Goal: Transaction & Acquisition: Purchase product/service

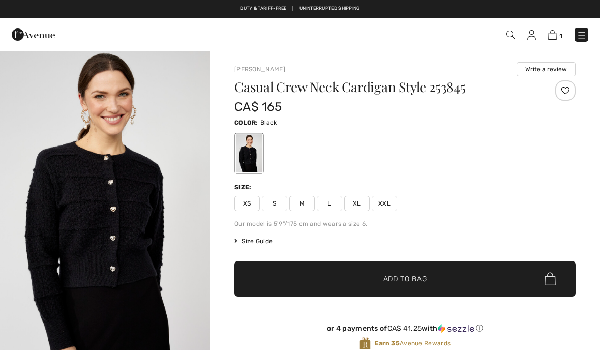
checkbox input "true"
click at [556, 293] on span "✔ Added to Bag Add to Bag" at bounding box center [405, 279] width 341 height 36
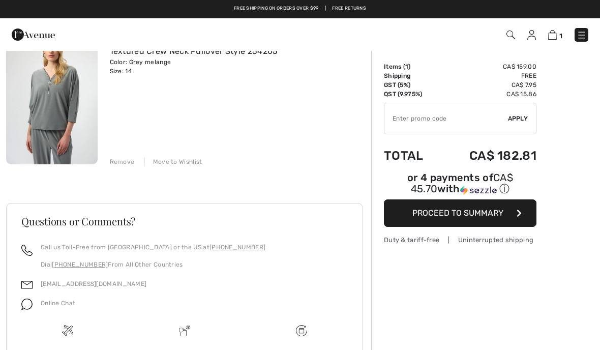
scroll to position [105, 0]
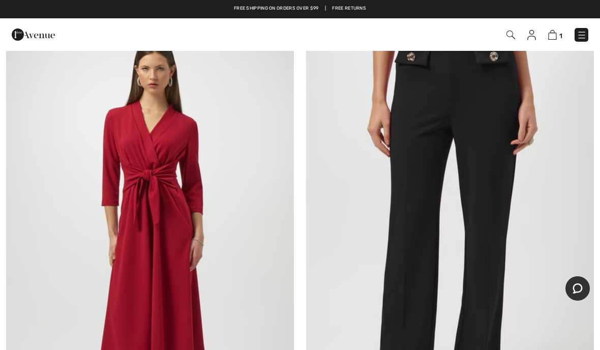
scroll to position [6528, 0]
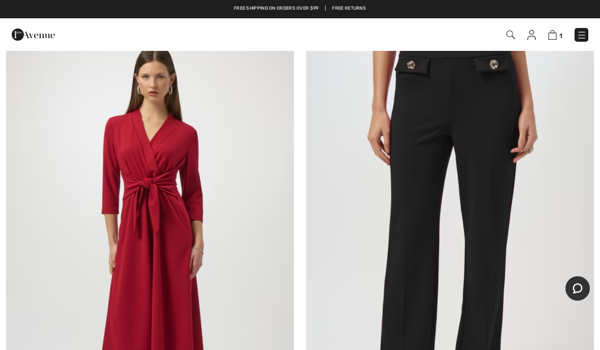
click at [558, 296] on img at bounding box center [450, 242] width 288 height 432
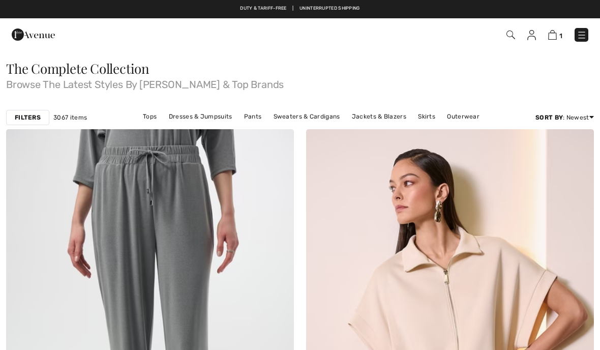
checkbox input "true"
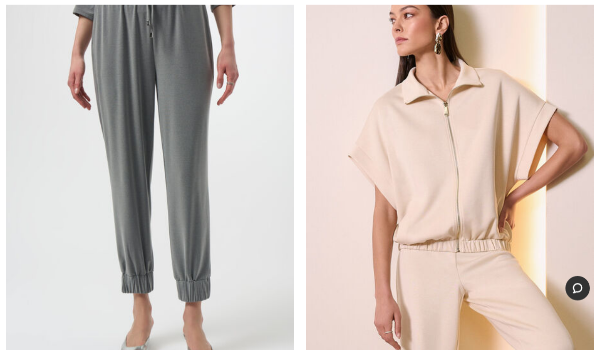
scroll to position [186, 0]
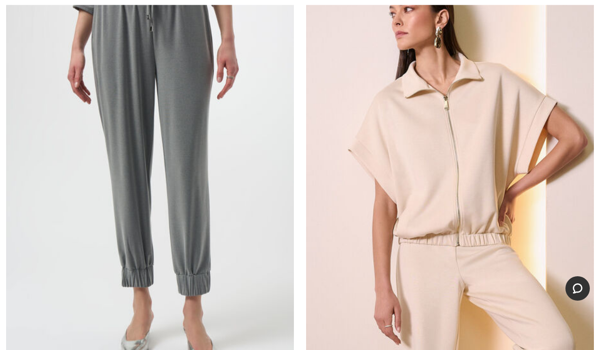
click at [125, 243] on img at bounding box center [150, 171] width 288 height 432
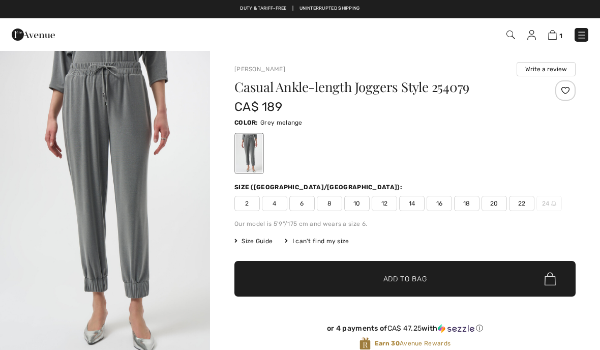
checkbox input "true"
click at [444, 210] on span "16" at bounding box center [439, 203] width 25 height 15
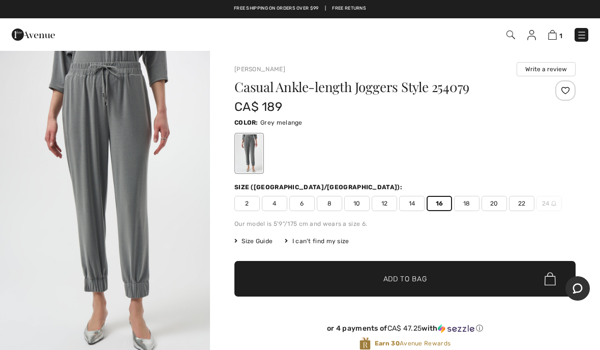
click at [483, 275] on span "✔ Added to Bag Add to Bag" at bounding box center [405, 279] width 341 height 36
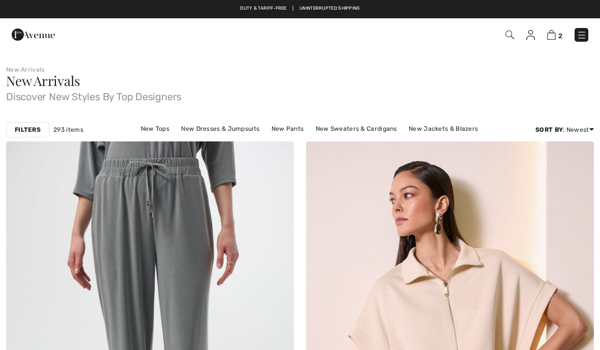
checkbox input "true"
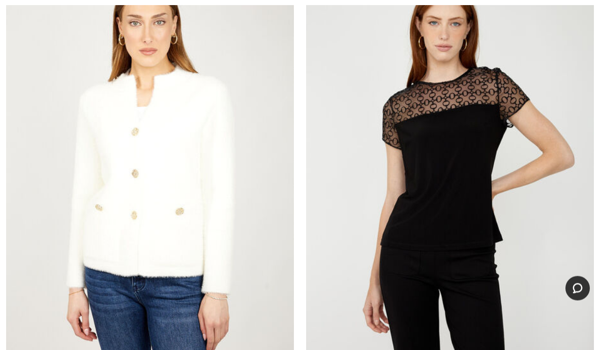
scroll to position [3654, 0]
click at [560, 329] on img at bounding box center [450, 169] width 288 height 432
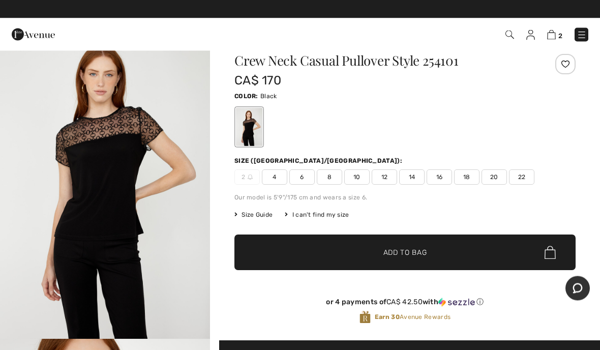
scroll to position [26, 0]
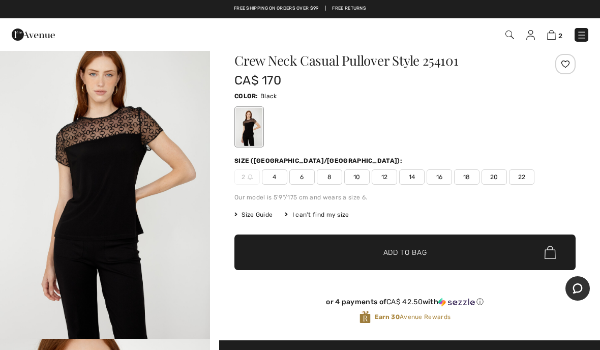
click at [11, 2] on div "Duty & tariff-free | Uninterrupted shipping Free shipping on orders over $99 | …" at bounding box center [300, 9] width 600 height 18
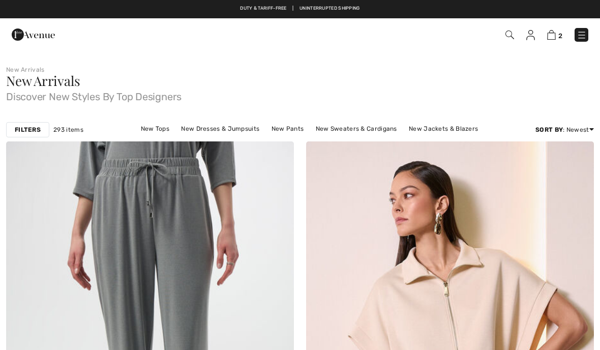
checkbox input "true"
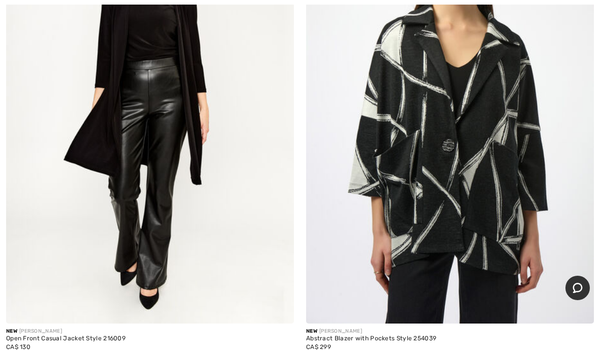
scroll to position [4659, 0]
click at [564, 324] on div "New JOSEPH RIBKOFF Abstract Blazer with Pockets Style 254039 CA$ 299" at bounding box center [450, 352] width 288 height 57
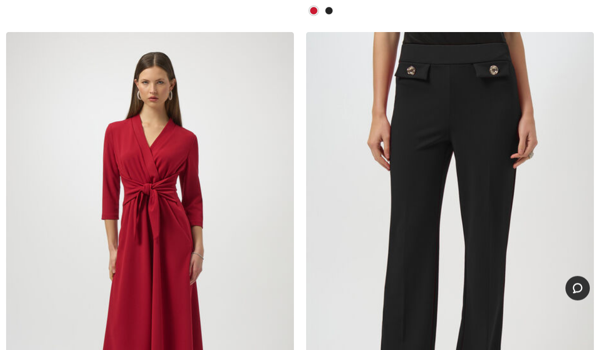
scroll to position [6543, 0]
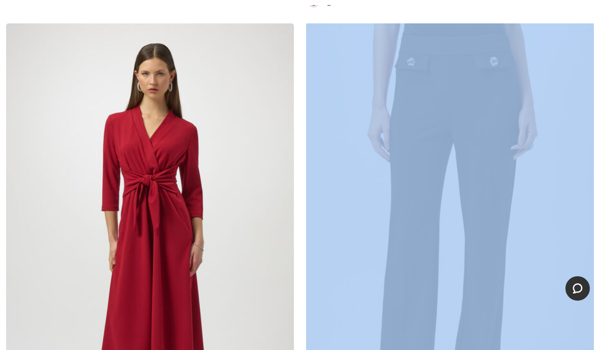
click at [553, 326] on img at bounding box center [450, 239] width 288 height 432
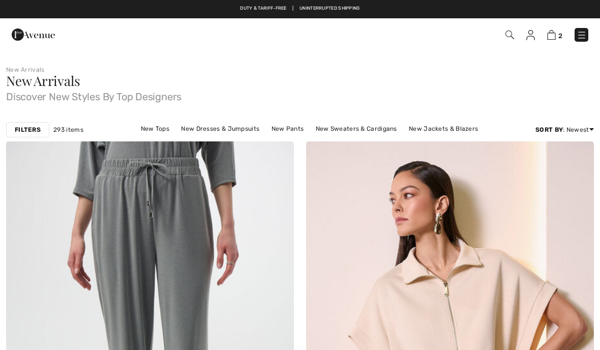
checkbox input "true"
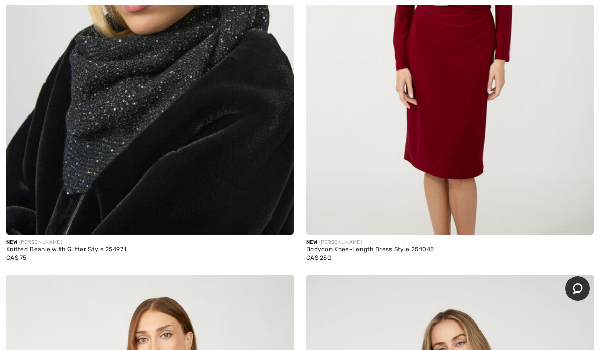
scroll to position [9268, 0]
click at [561, 207] on div at bounding box center [573, 214] width 42 height 42
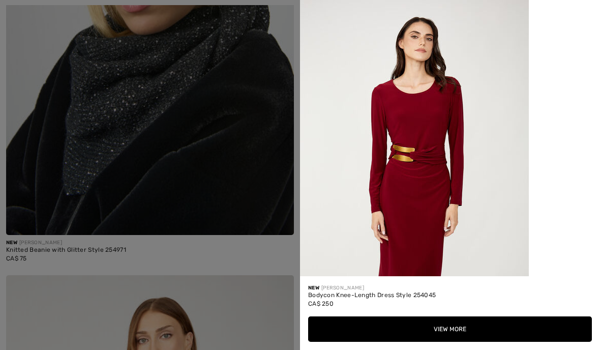
click at [504, 342] on button "View More" at bounding box center [450, 328] width 284 height 25
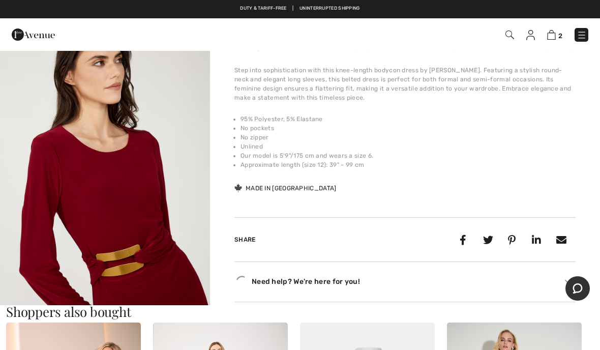
scroll to position [333, 0]
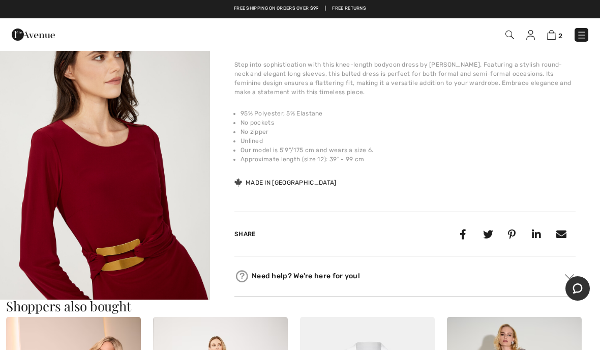
click at [563, 301] on h3 "Shoppers also bought" at bounding box center [300, 306] width 588 height 13
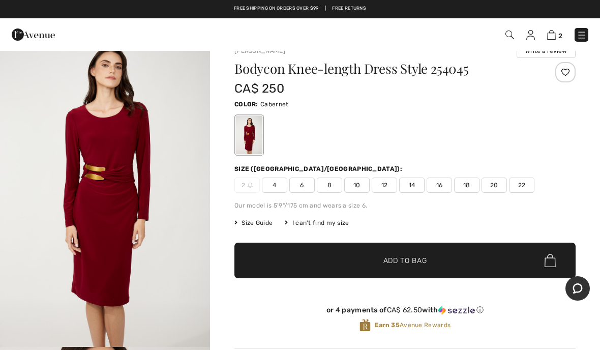
scroll to position [18, 0]
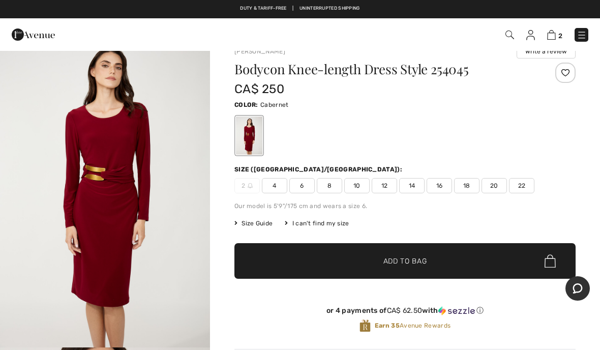
click at [449, 189] on span "16" at bounding box center [439, 185] width 25 height 15
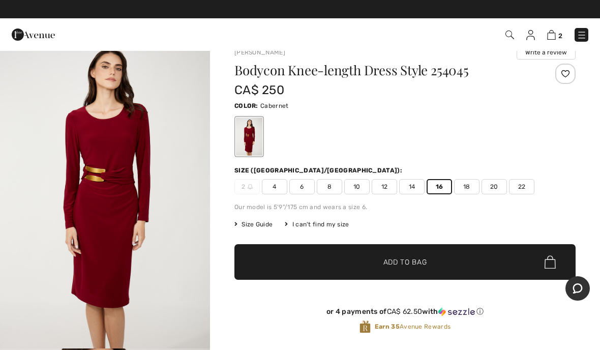
scroll to position [15, 0]
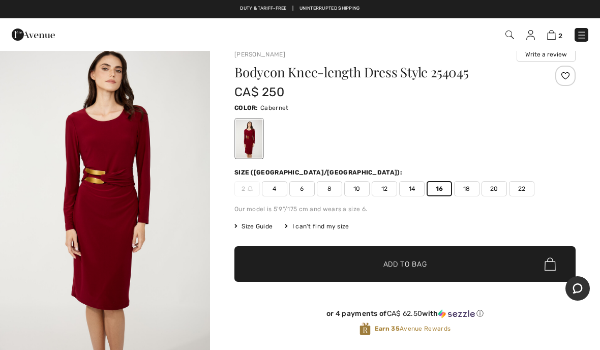
click at [472, 271] on span "✔ Added to Bag Add to Bag" at bounding box center [405, 264] width 341 height 36
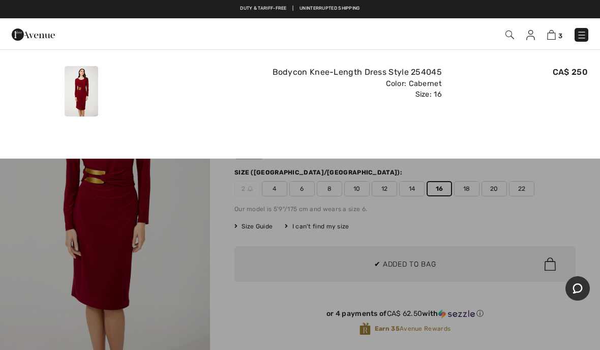
scroll to position [0, 0]
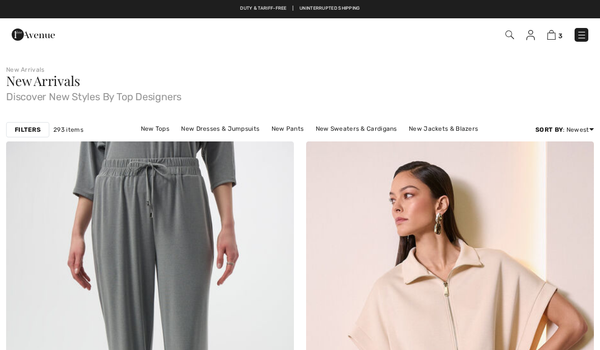
checkbox input "true"
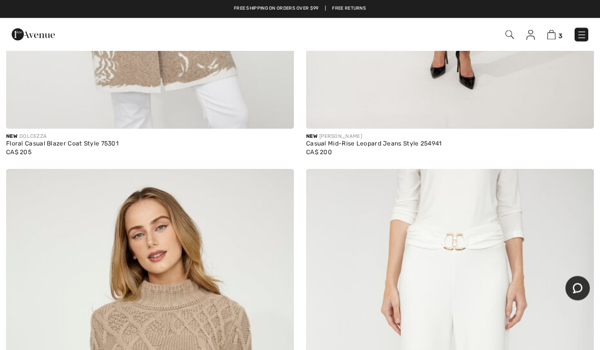
scroll to position [10309, 0]
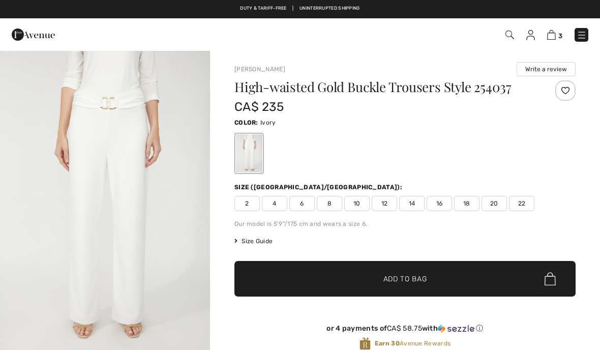
checkbox input "true"
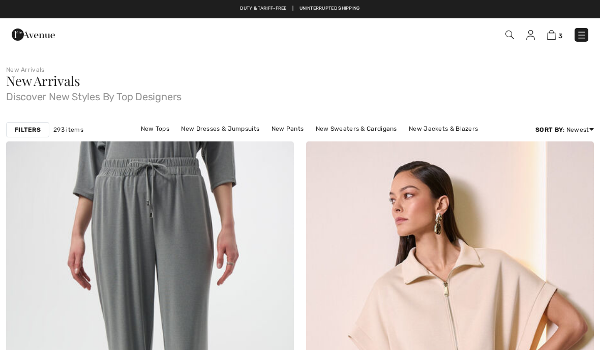
checkbox input "true"
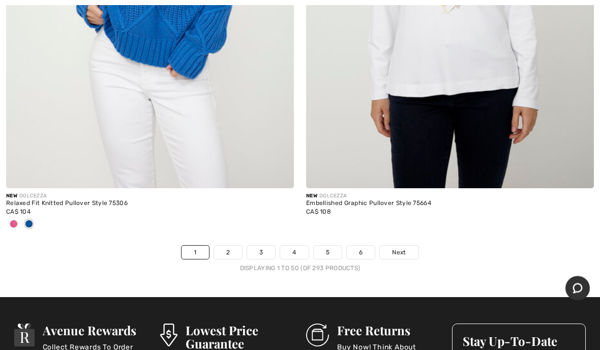
scroll to position [12291, 0]
click at [4, 220] on div "New DOLCEZZA Relaxed Fit Knitted Pullover Style 75306 CA$ 104" at bounding box center [150, 0] width 300 height 489
click at [7, 217] on div at bounding box center [13, 224] width 15 height 17
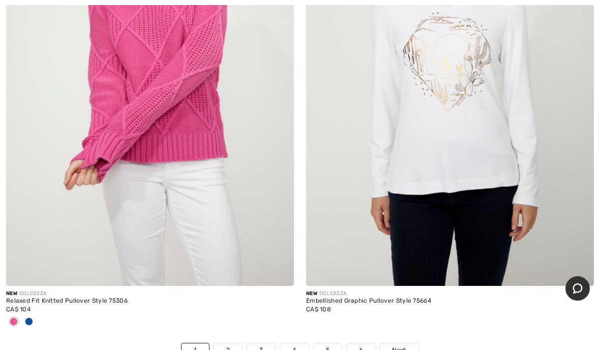
scroll to position [12198, 0]
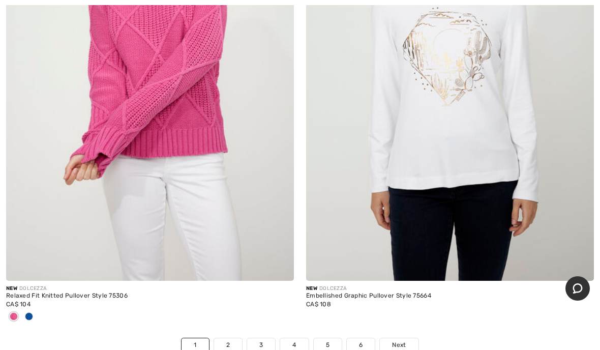
click at [65, 236] on img at bounding box center [150, 65] width 288 height 432
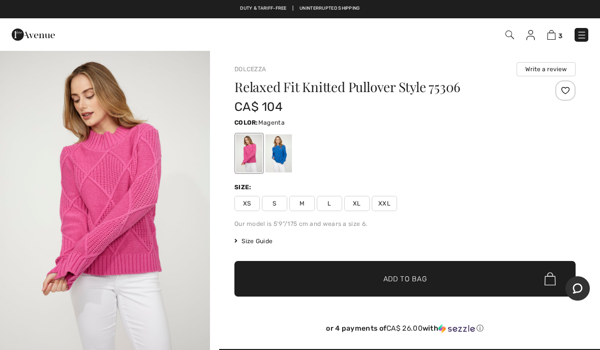
click at [338, 209] on span "L" at bounding box center [329, 203] width 25 height 15
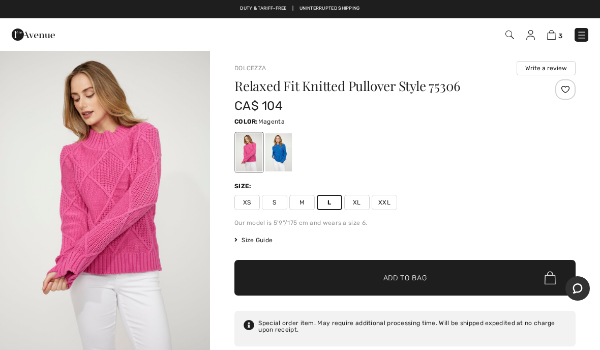
scroll to position [21, 0]
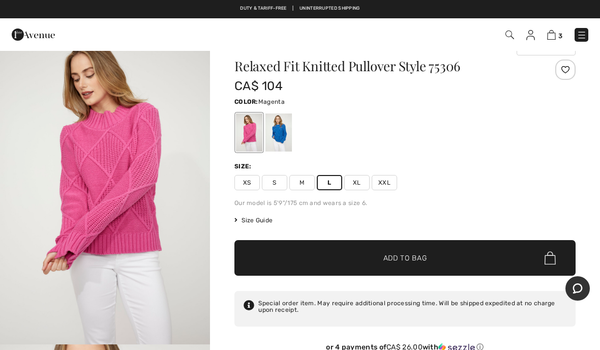
click at [454, 248] on span "✔ Added to Bag Add to Bag" at bounding box center [405, 258] width 341 height 36
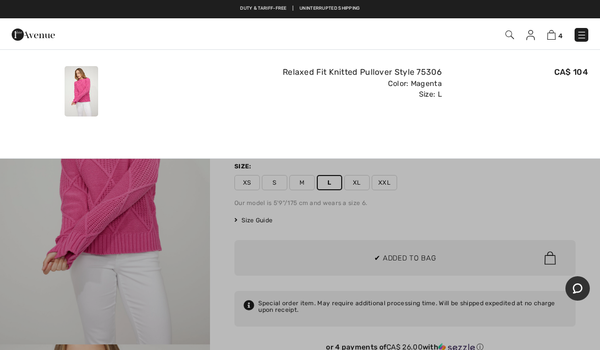
scroll to position [0, 0]
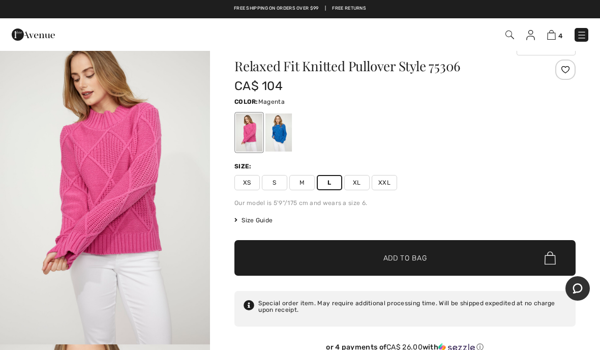
click at [541, 275] on span "✔ Added to Bag Add to Bag" at bounding box center [405, 258] width 341 height 36
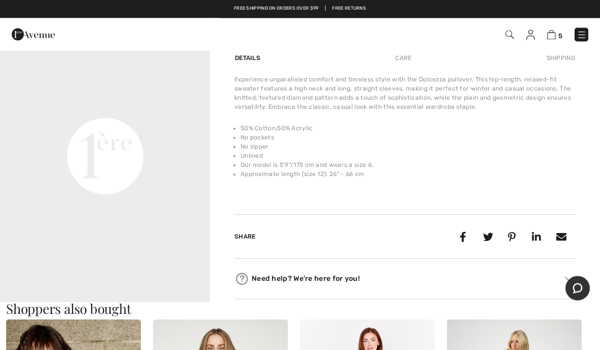
scroll to position [682, 0]
click at [99, 103] on video "Your browser does not support the video tag." at bounding box center [105, 50] width 210 height 105
click at [566, 297] on div "Chat" at bounding box center [578, 288] width 24 height 24
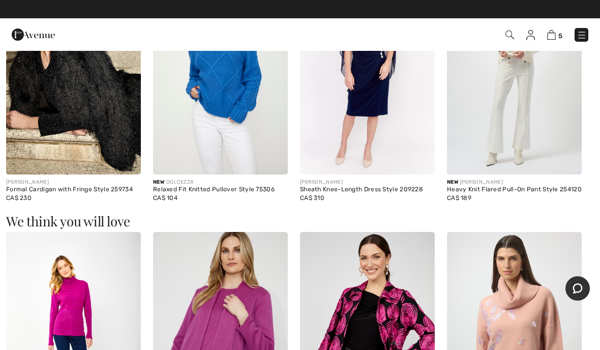
scroll to position [1029, 0]
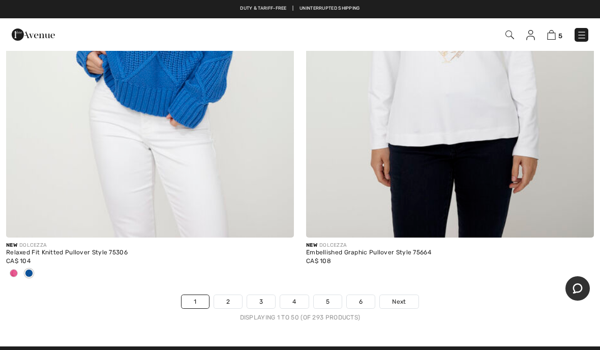
click at [411, 298] on link "Next" at bounding box center [399, 301] width 38 height 13
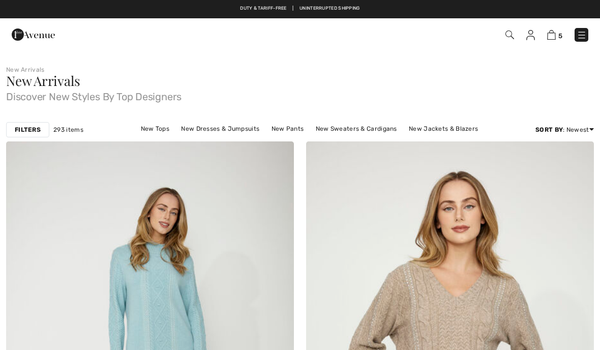
checkbox input "true"
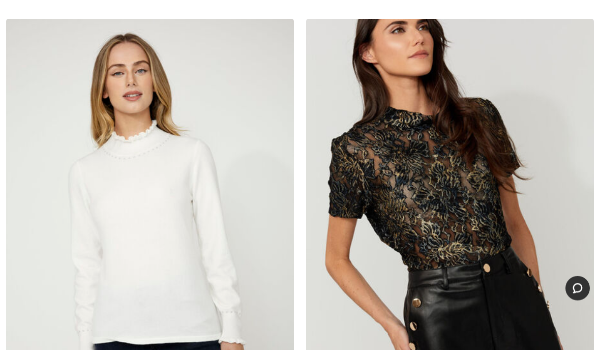
scroll to position [612, 0]
click at [563, 347] on img at bounding box center [450, 234] width 288 height 432
click at [563, 304] on img at bounding box center [450, 234] width 288 height 432
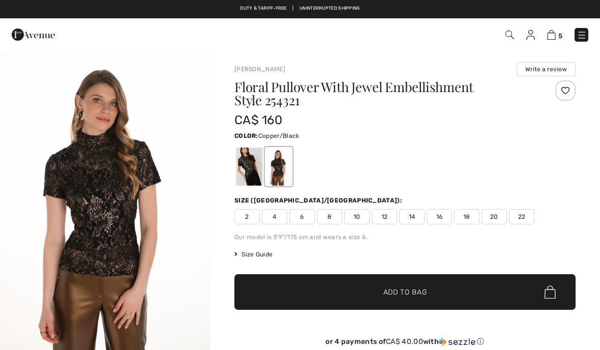
checkbox input "true"
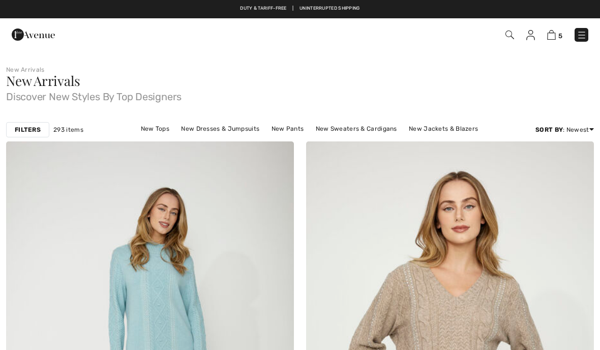
checkbox input "true"
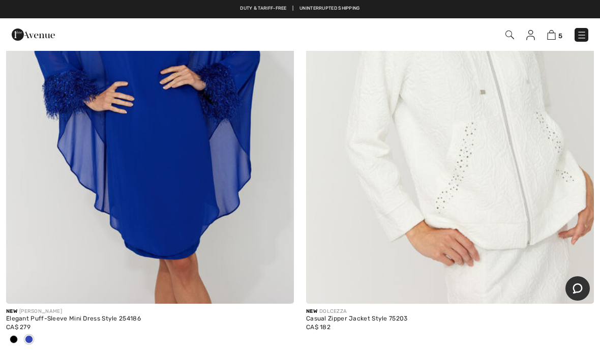
scroll to position [4678, 0]
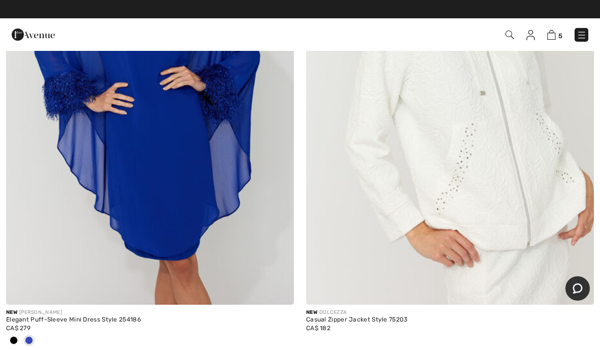
click at [575, 277] on button "Chat" at bounding box center [578, 288] width 24 height 24
click at [575, 286] on button "Chat" at bounding box center [578, 298] width 24 height 24
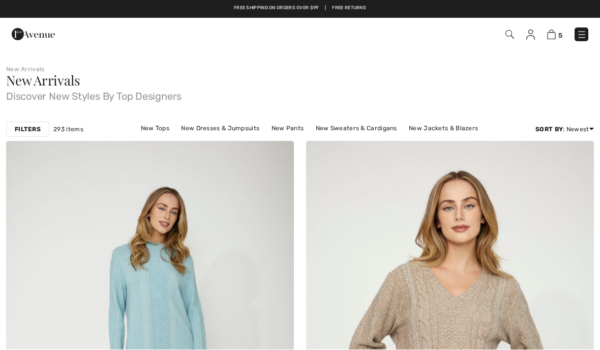
scroll to position [0, 0]
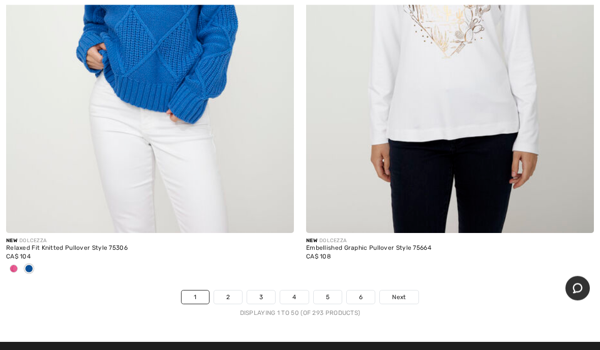
scroll to position [12246, 0]
click at [234, 291] on link "2" at bounding box center [228, 297] width 28 height 13
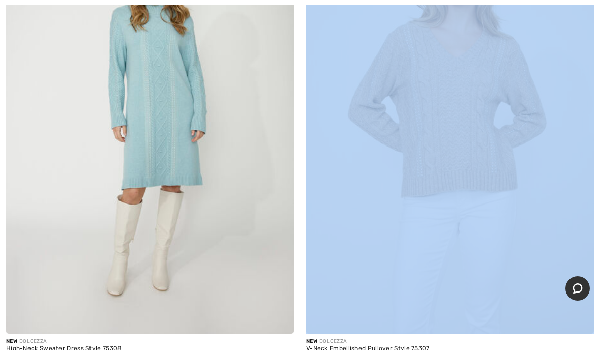
scroll to position [241, 0]
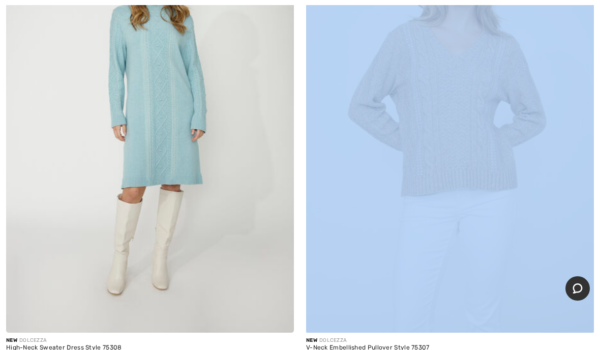
click at [552, 341] on div "New DOLCEZZA" at bounding box center [450, 341] width 288 height 8
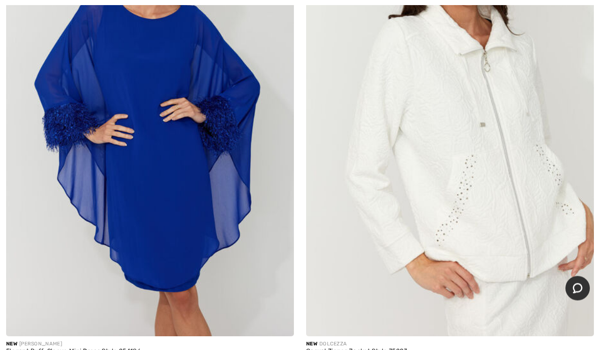
scroll to position [4647, 0]
click at [567, 282] on img at bounding box center [450, 120] width 288 height 432
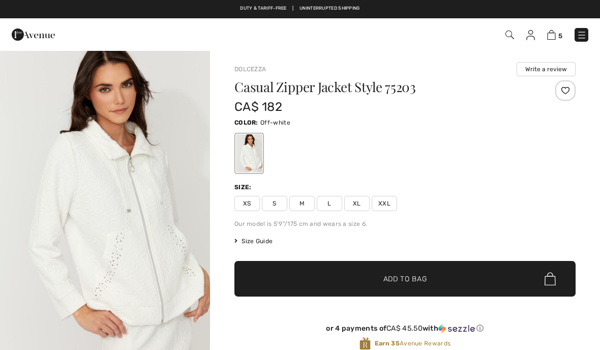
checkbox input "true"
click at [566, 267] on span "✔ Added to Bag Add to Bag" at bounding box center [405, 279] width 341 height 36
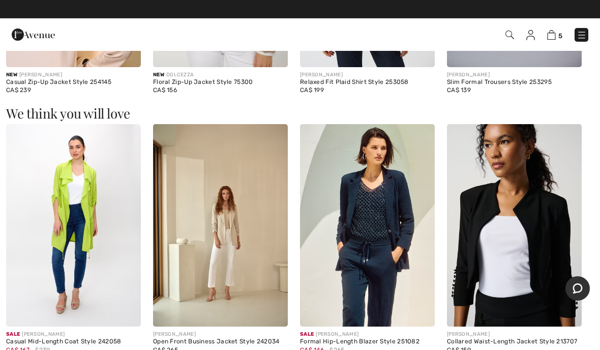
scroll to position [817, 0]
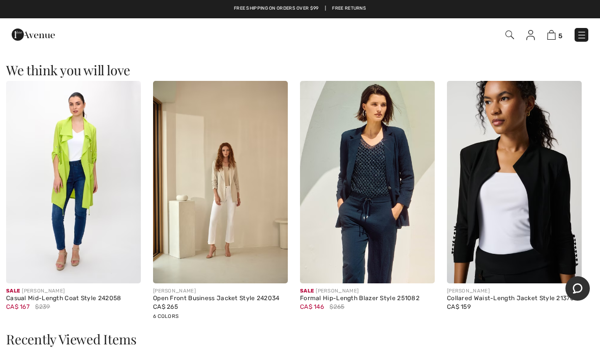
click at [517, 312] on div "[PERSON_NAME] Collared Waist-Length Jacket Style 213707 CA$ 159" at bounding box center [514, 307] width 135 height 49
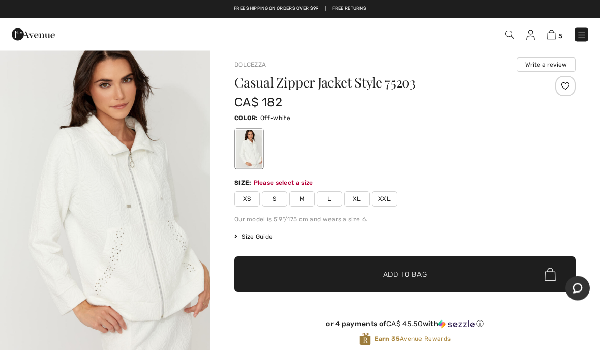
scroll to position [0, 0]
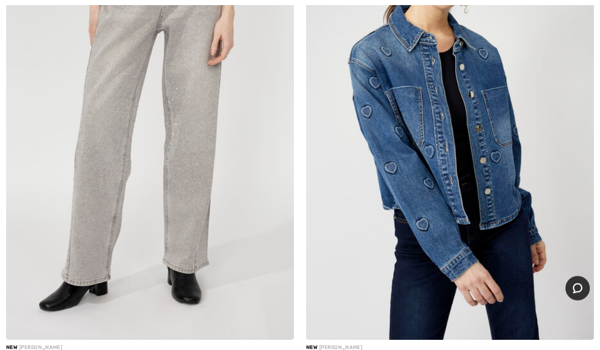
scroll to position [6659, 0]
click at [542, 332] on img at bounding box center [450, 123] width 288 height 432
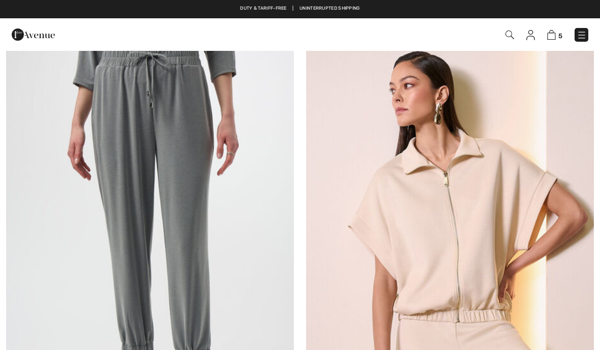
checkbox input "true"
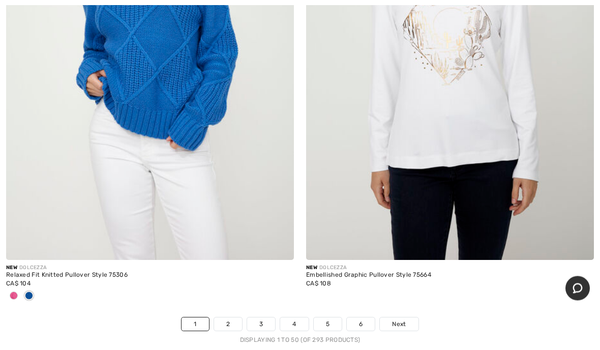
scroll to position [12219, 0]
click at [228, 320] on link "2" at bounding box center [228, 323] width 28 height 13
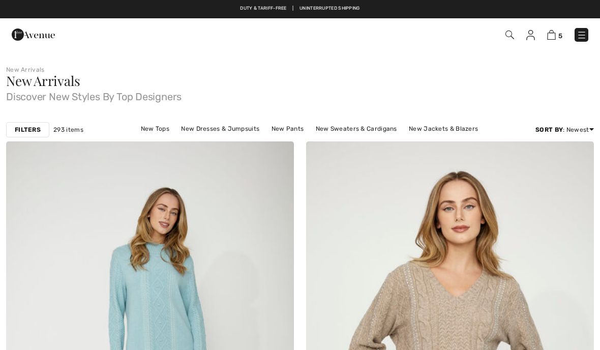
checkbox input "true"
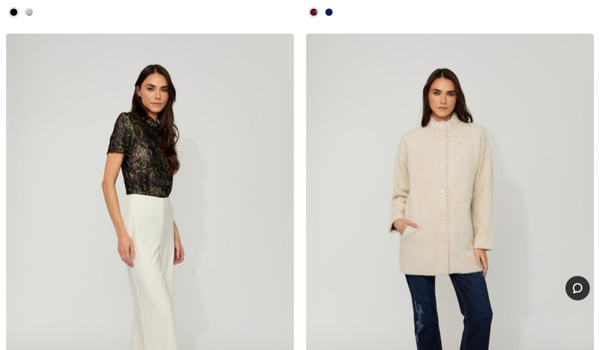
scroll to position [4058, 0]
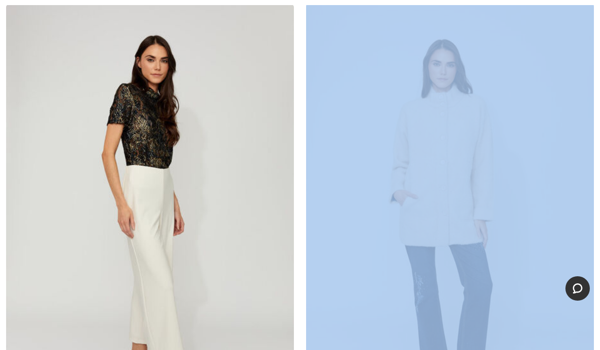
click at [593, 266] on img at bounding box center [450, 221] width 288 height 432
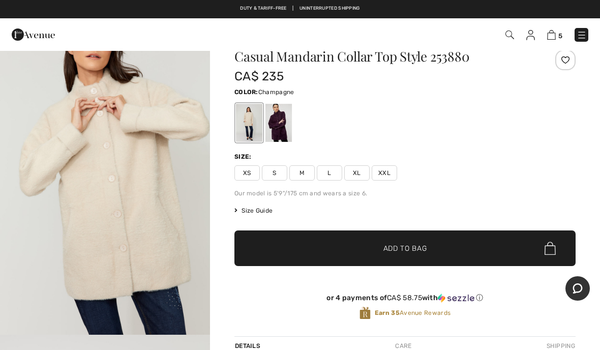
scroll to position [30, 0]
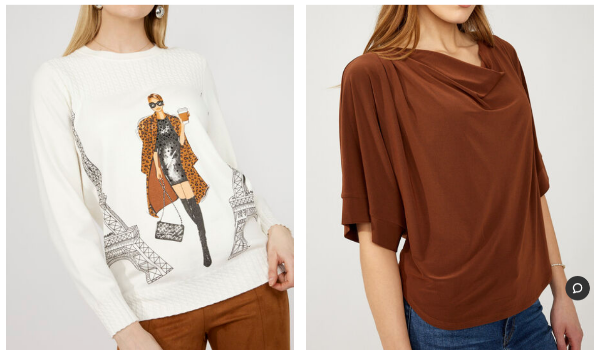
scroll to position [7108, 0]
click at [559, 337] on div at bounding box center [573, 342] width 42 height 42
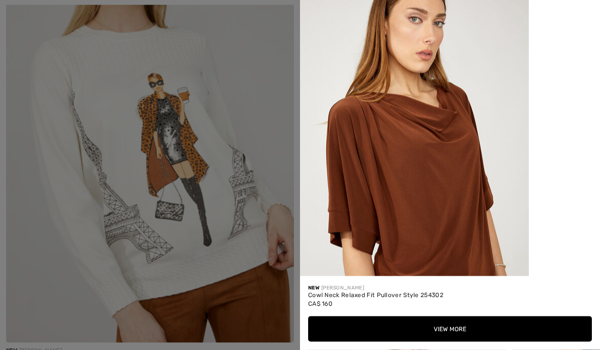
scroll to position [7150, 0]
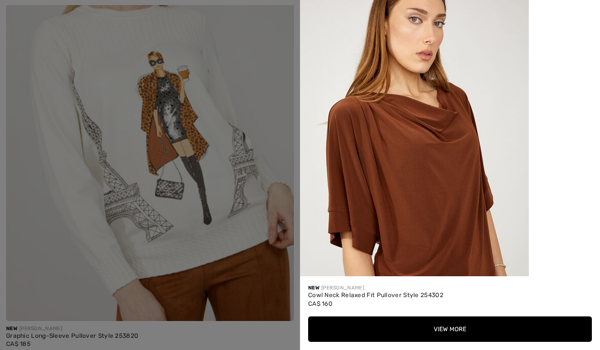
click at [572, 276] on div "Your browser does not support the video tag." at bounding box center [450, 138] width 300 height 276
click at [563, 327] on div "New [PERSON_NAME] Cowl Neck Relaxed Fit Pullover Style 254302 CA$ 160 View More" at bounding box center [450, 313] width 300 height 74
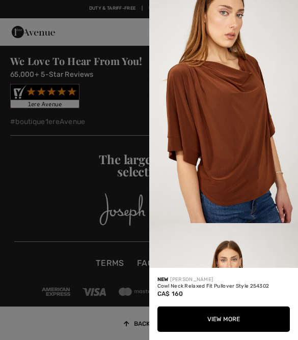
scroll to position [7095, 0]
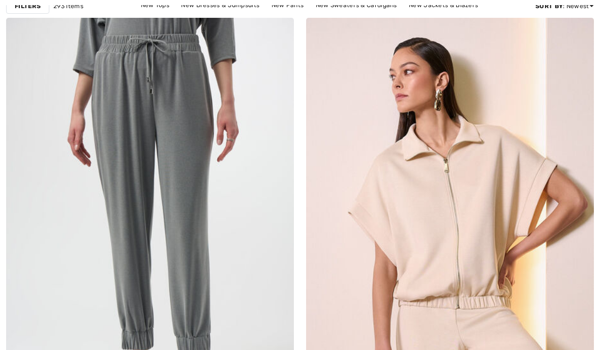
checkbox input "true"
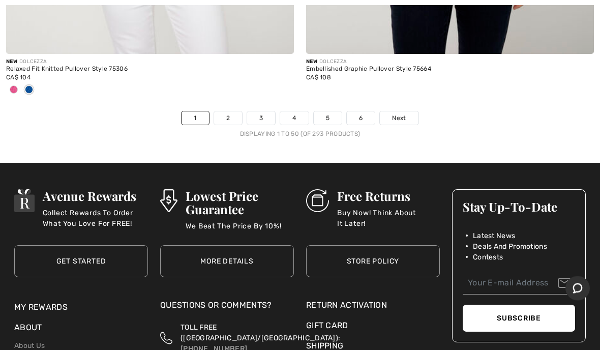
scroll to position [12425, 0]
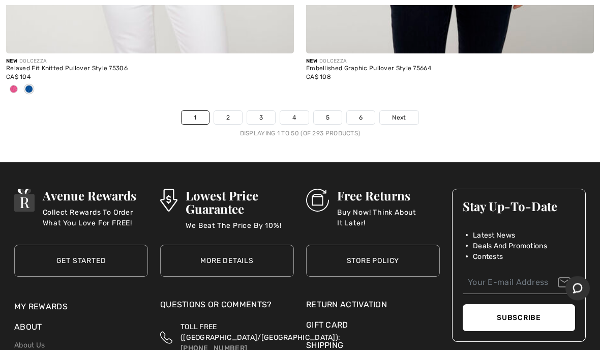
click at [235, 111] on link "2" at bounding box center [228, 117] width 28 height 13
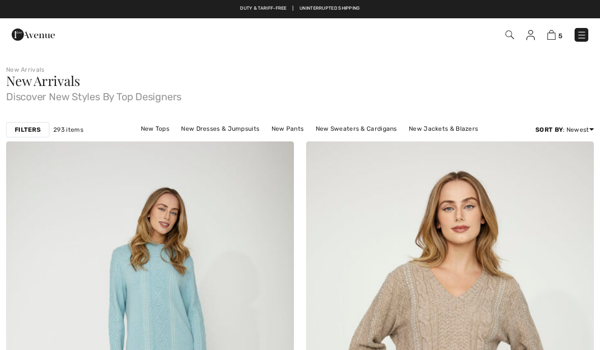
checkbox input "true"
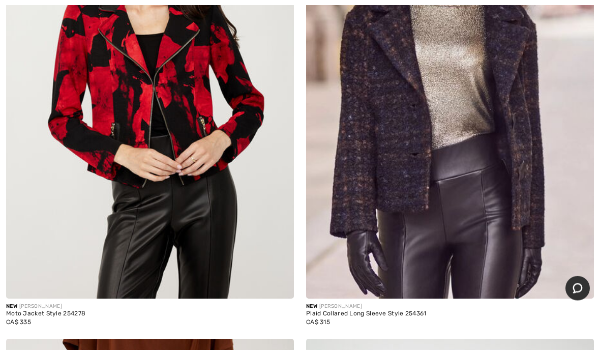
scroll to position [9659, 0]
click at [558, 325] on div "New [PERSON_NAME] Plaid Collared Long Sleeve Style 254361 CA$ 315" at bounding box center [450, 319] width 288 height 40
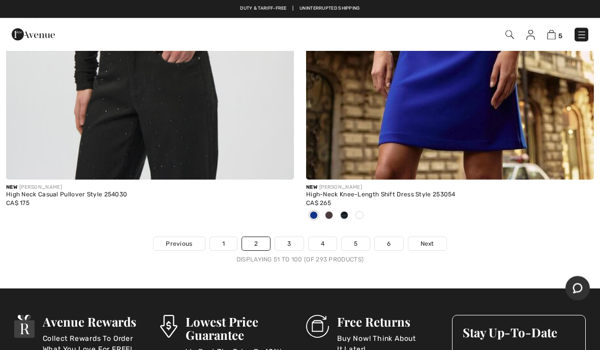
scroll to position [12266, 0]
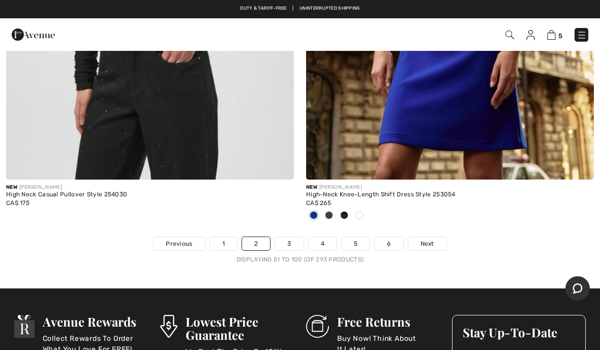
click at [435, 240] on link "Next" at bounding box center [428, 243] width 38 height 13
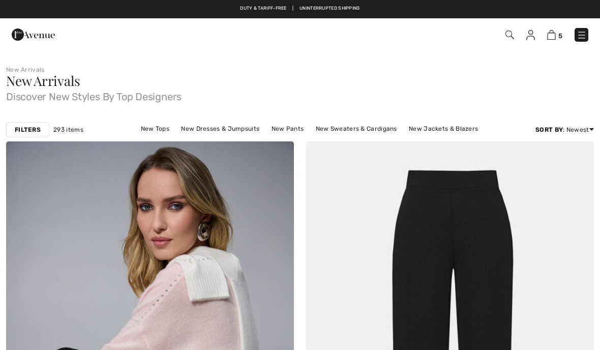
checkbox input "true"
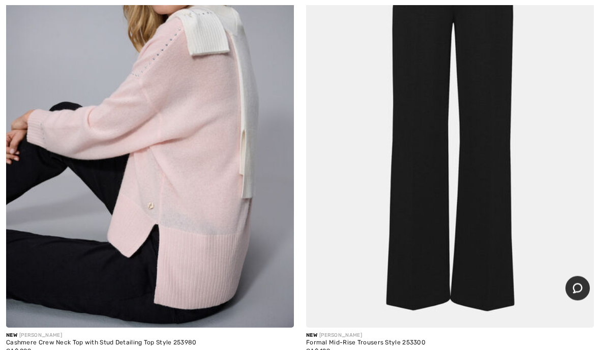
scroll to position [246, 0]
click at [166, 229] on img at bounding box center [150, 112] width 288 height 432
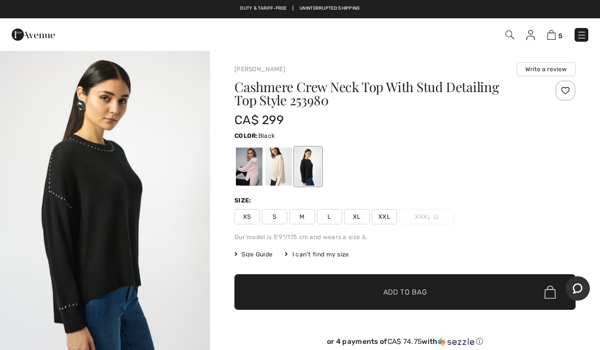
click at [258, 172] on div at bounding box center [249, 167] width 26 height 38
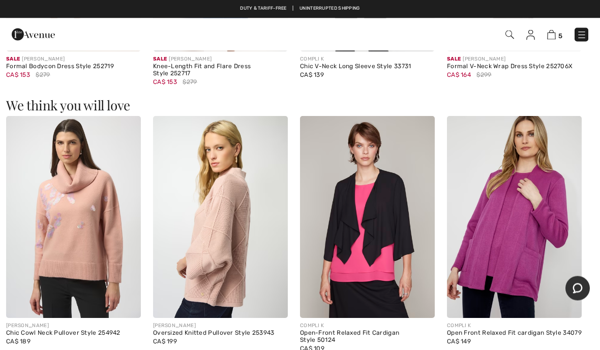
scroll to position [1143, 0]
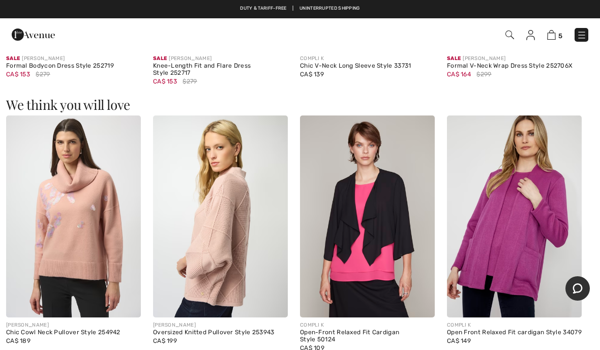
click at [549, 309] on img at bounding box center [514, 216] width 135 height 202
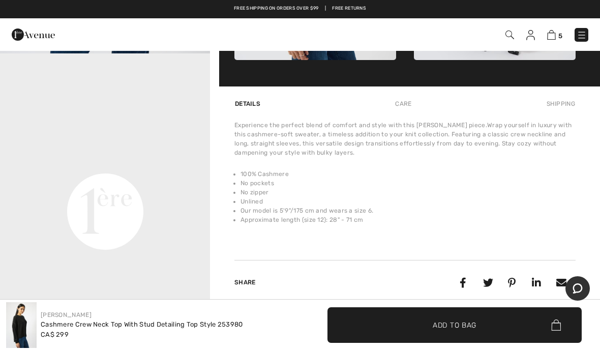
scroll to position [626, 0]
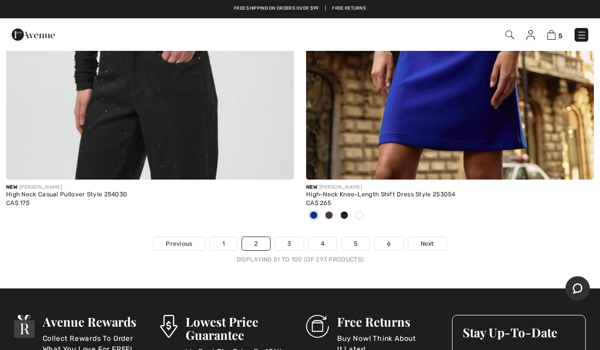
click at [297, 237] on link "3" at bounding box center [289, 243] width 28 height 13
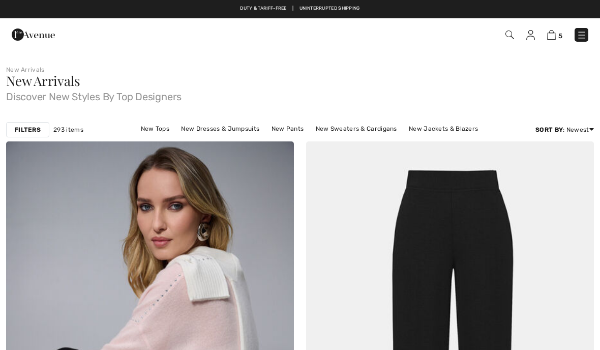
checkbox input "true"
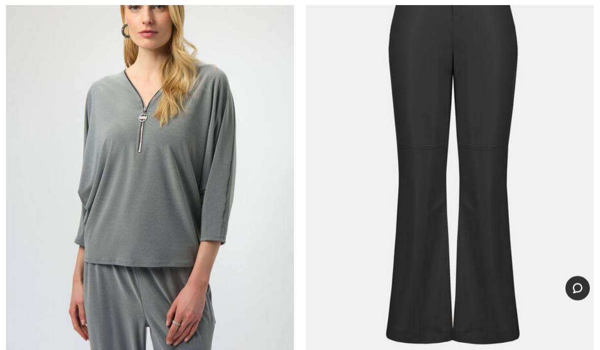
scroll to position [4170, 0]
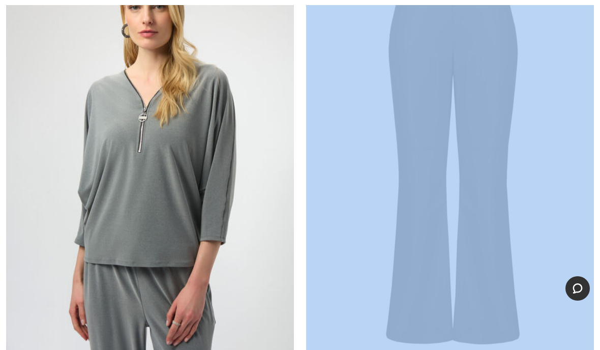
click at [559, 328] on img at bounding box center [450, 159] width 288 height 432
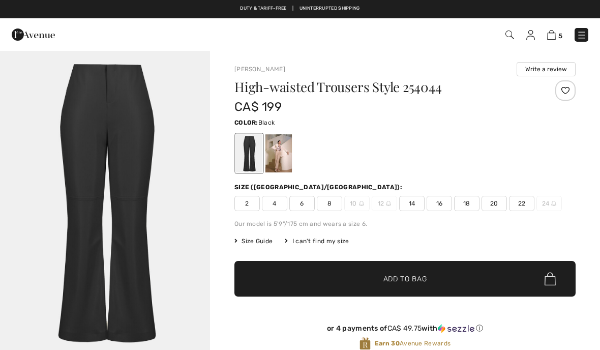
checkbox input "true"
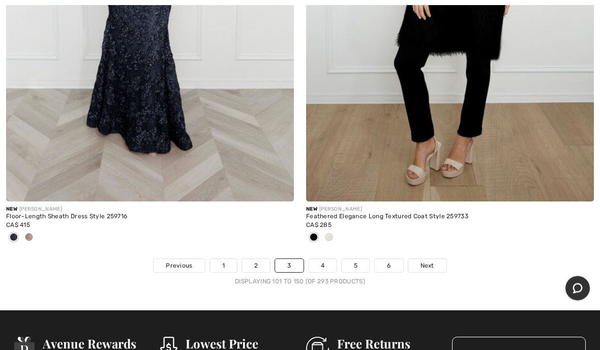
scroll to position [12345, 0]
click at [325, 261] on link "4" at bounding box center [323, 265] width 28 height 13
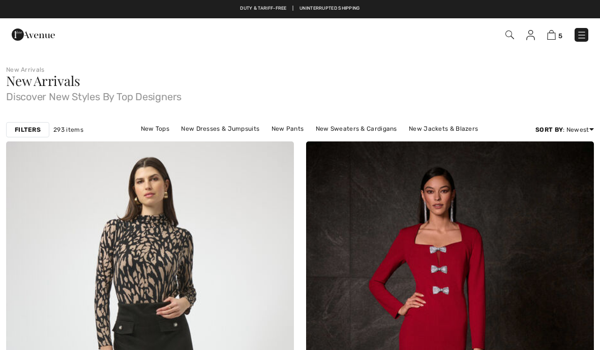
checkbox input "true"
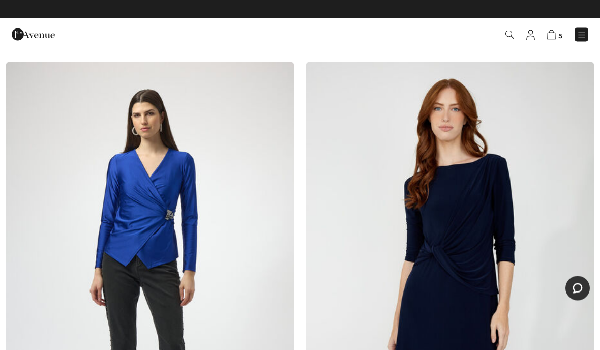
scroll to position [3039, 0]
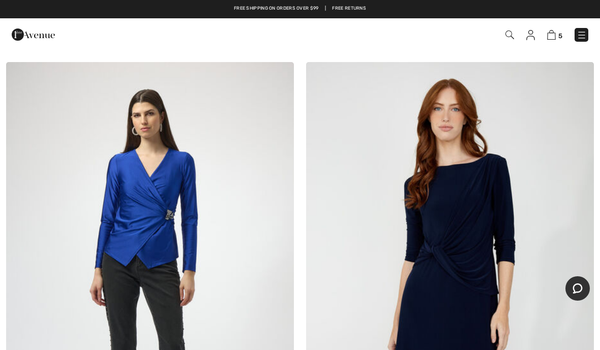
click at [123, 202] on img at bounding box center [150, 278] width 288 height 432
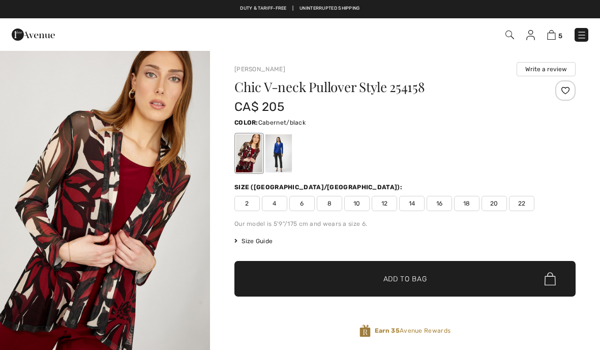
checkbox input "true"
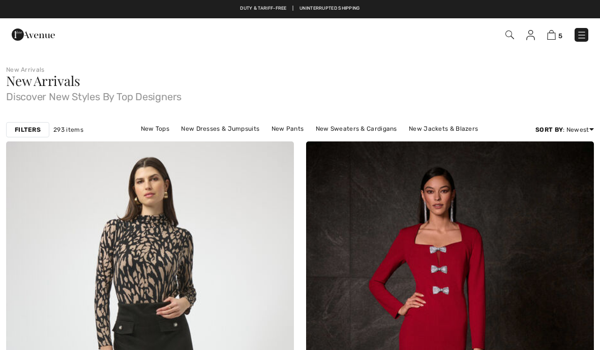
checkbox input "true"
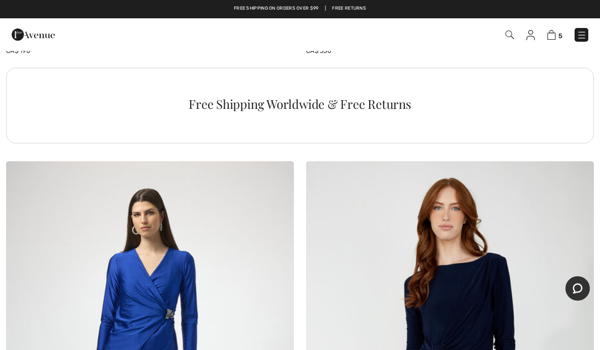
scroll to position [2926, 0]
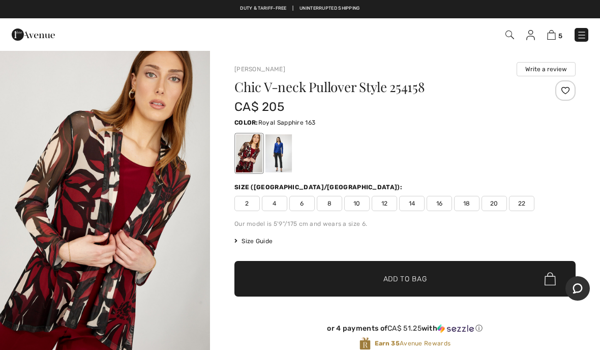
click at [292, 158] on div at bounding box center [279, 153] width 26 height 38
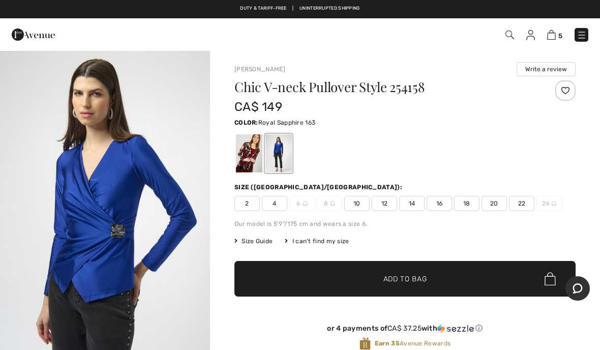
click at [559, 251] on div "Chic V-neck Pullover Style 254158 CA$ 149 Color: Royal Sapphire 163 Royal Sapph…" at bounding box center [405, 223] width 341 height 286
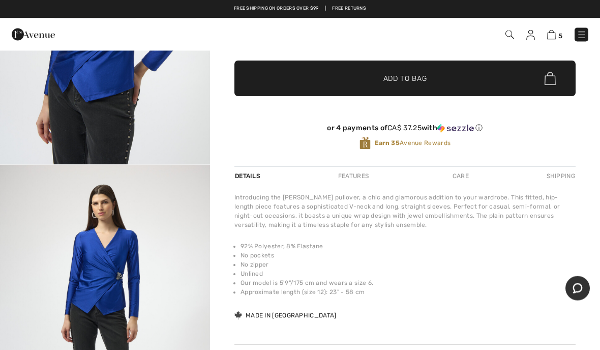
scroll to position [200, 0]
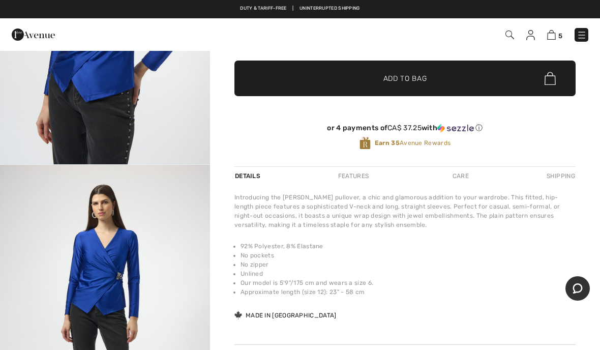
click at [533, 287] on li "Our model is 5'9"/175 cm and wears a size 6." at bounding box center [408, 282] width 335 height 9
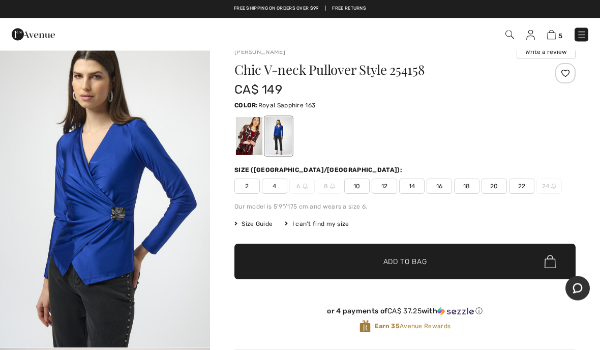
scroll to position [0, 0]
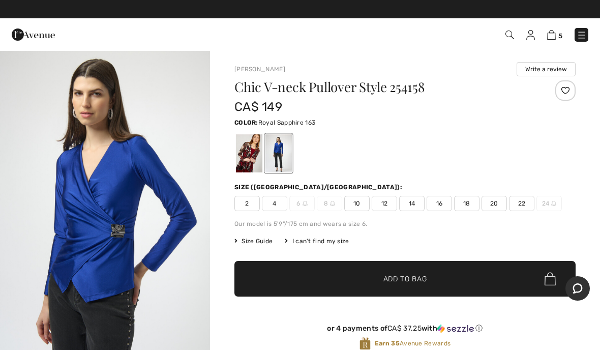
click at [441, 208] on span "16" at bounding box center [439, 203] width 25 height 15
click at [476, 283] on span "✔ Added to Bag Add to Bag" at bounding box center [405, 279] width 341 height 36
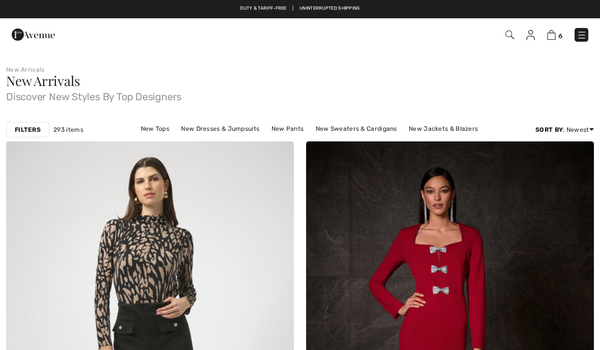
checkbox input "true"
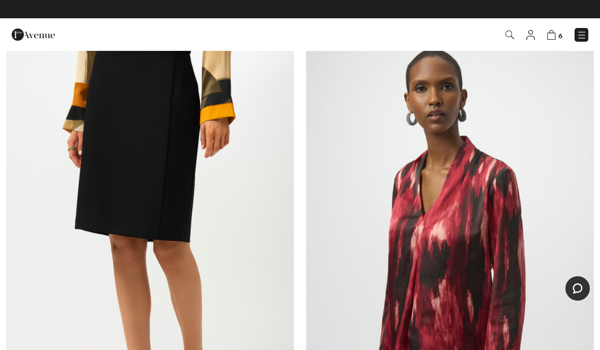
scroll to position [9923, 0]
click at [183, 185] on img at bounding box center [150, 240] width 288 height 432
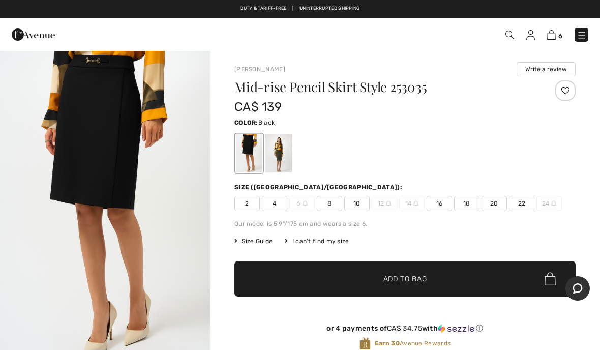
click at [442, 207] on span "16" at bounding box center [439, 203] width 25 height 15
click at [471, 281] on span "✔ Added to Bag Add to Bag" at bounding box center [405, 279] width 341 height 36
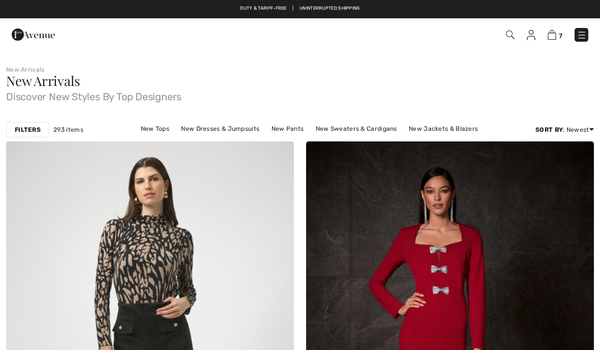
checkbox input "true"
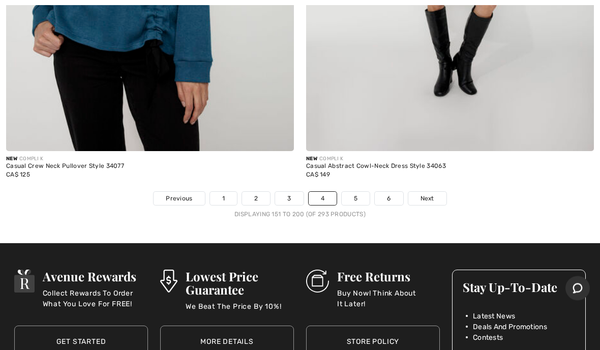
scroll to position [12261, 0]
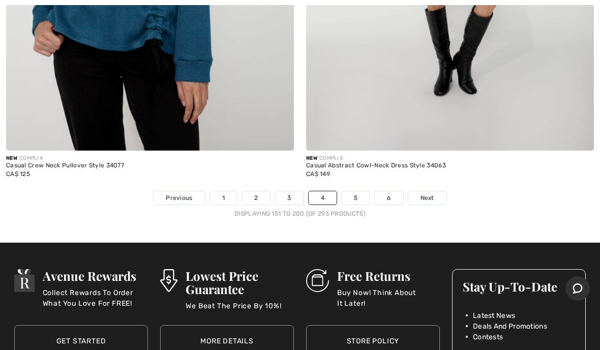
click at [361, 193] on link "5" at bounding box center [356, 197] width 28 height 13
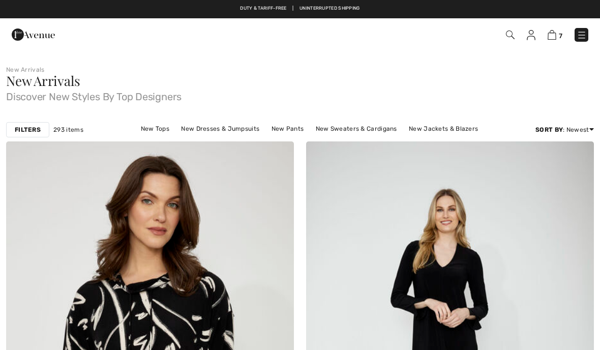
checkbox input "true"
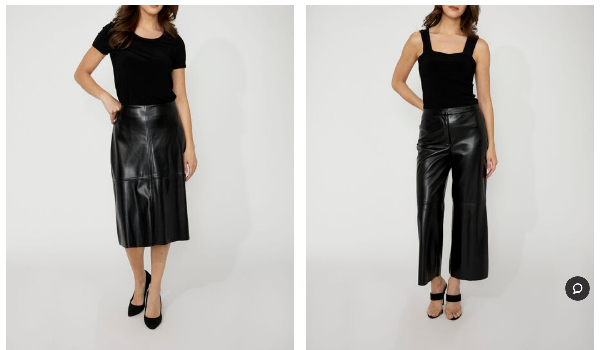
scroll to position [3152, 0]
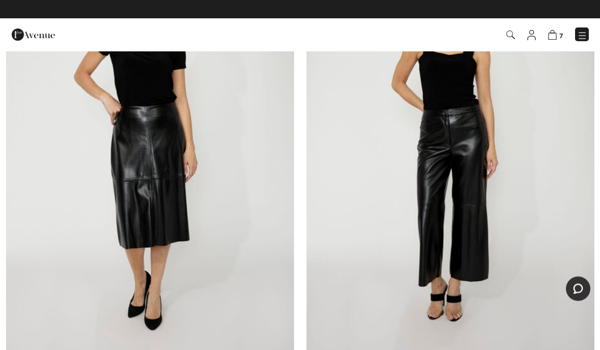
click at [74, 189] on img at bounding box center [150, 148] width 288 height 432
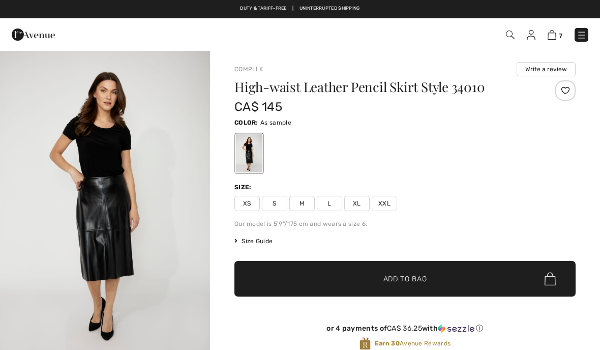
checkbox input "true"
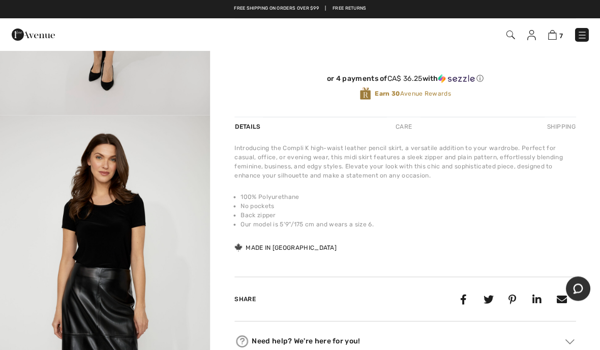
click at [0, 218] on img "2 / 4" at bounding box center [105, 272] width 210 height 315
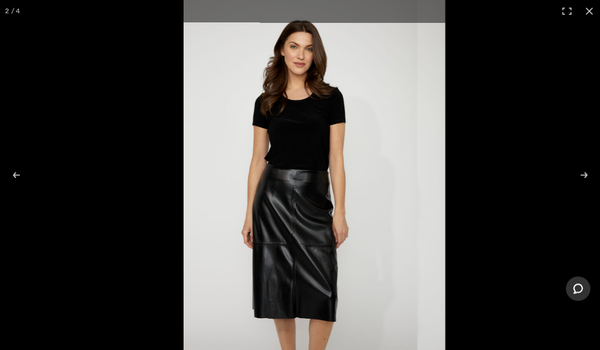
scroll to position [293, 0]
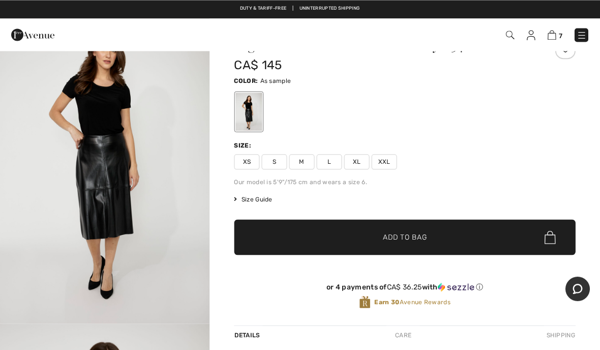
scroll to position [41, 0]
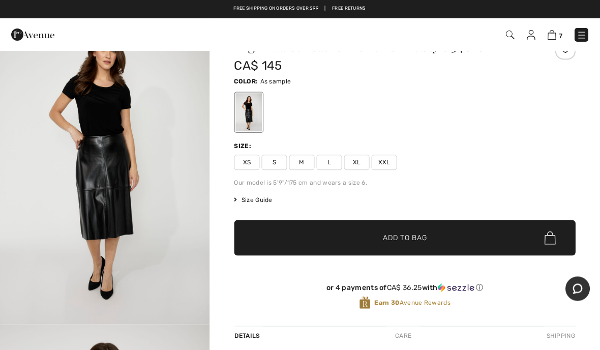
click at [361, 167] on span "XL" at bounding box center [356, 162] width 25 height 15
click at [392, 252] on span "✔ Added to Bag Add to Bag" at bounding box center [405, 238] width 341 height 36
click at [13, 34] on img at bounding box center [33, 34] width 43 height 20
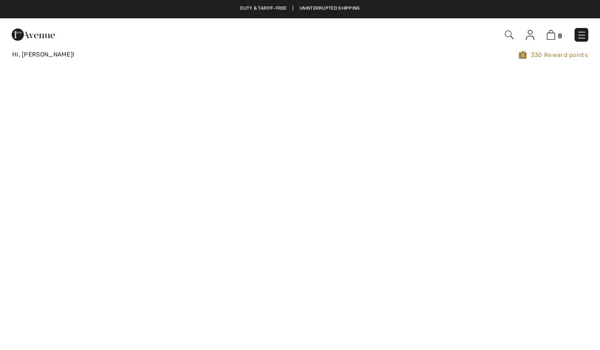
checkbox input "true"
click at [554, 59] on span "330 Reward points" at bounding box center [422, 55] width 331 height 10
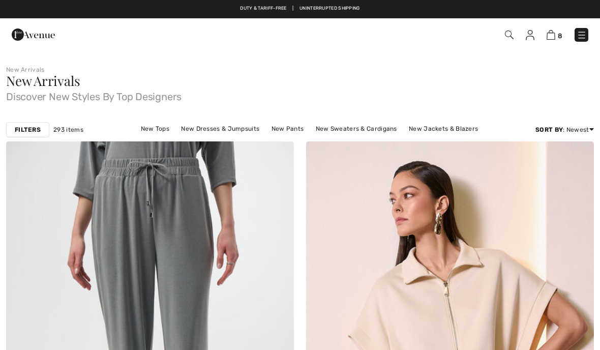
checkbox input "true"
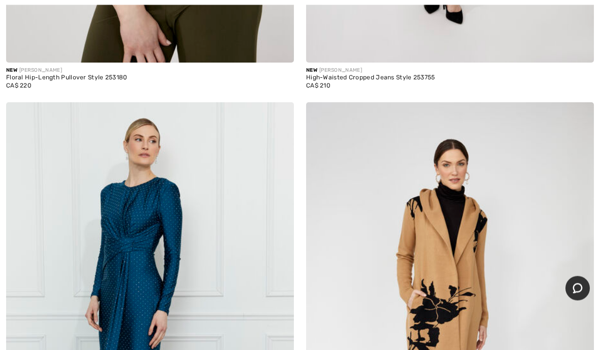
scroll to position [1489, 0]
click at [551, 345] on img at bounding box center [450, 318] width 288 height 432
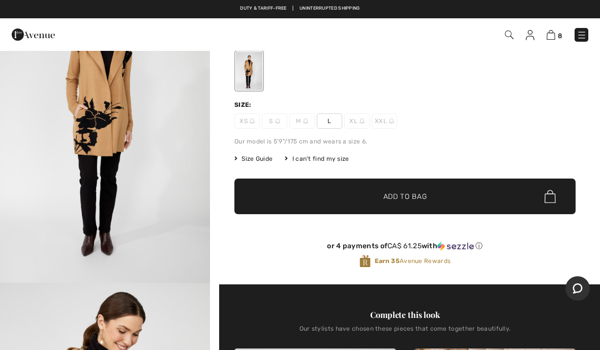
scroll to position [82, 0]
click at [548, 268] on div "Earn [STREET_ADDRESS]" at bounding box center [405, 261] width 341 height 14
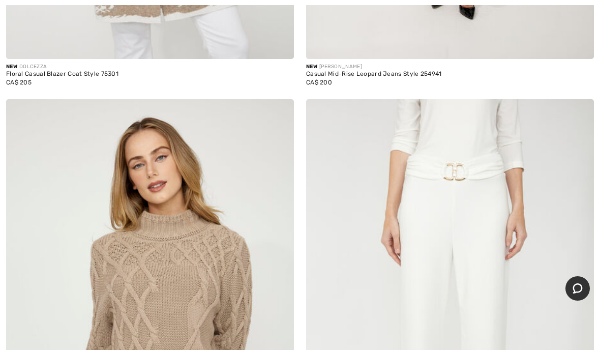
scroll to position [10412, 0]
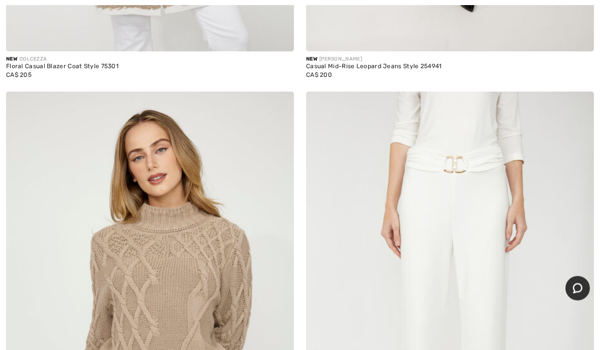
click at [523, 350] on img at bounding box center [450, 308] width 288 height 432
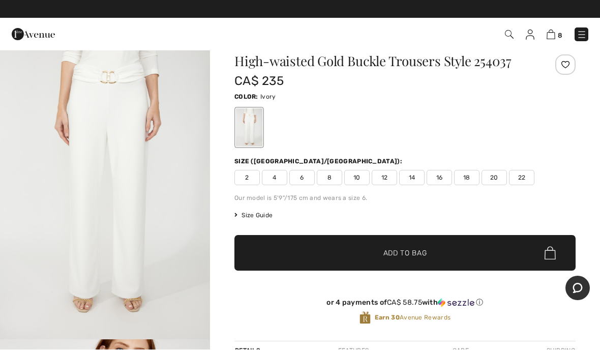
scroll to position [26, 0]
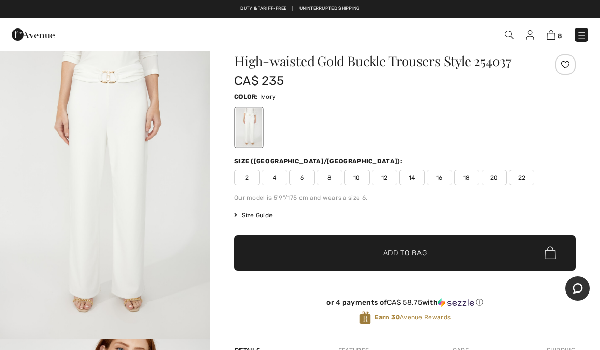
click at [543, 315] on div "Earn 30 Avenue Rewards" at bounding box center [405, 318] width 341 height 14
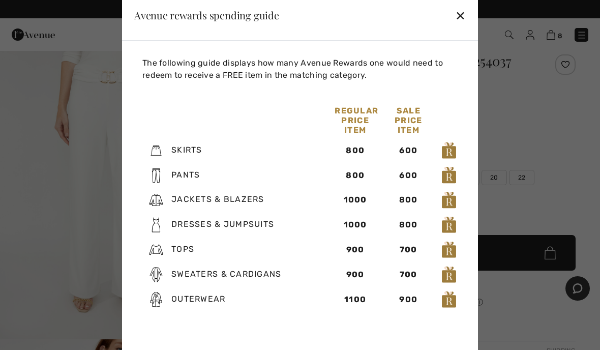
click at [540, 313] on div at bounding box center [300, 175] width 600 height 350
click at [562, 267] on span "✔ Added to Bag Add to Bag" at bounding box center [405, 253] width 341 height 36
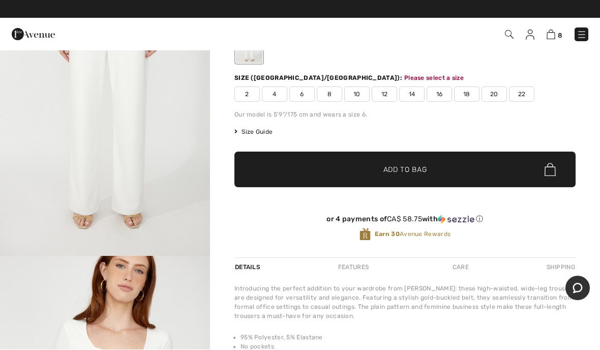
scroll to position [109, 0]
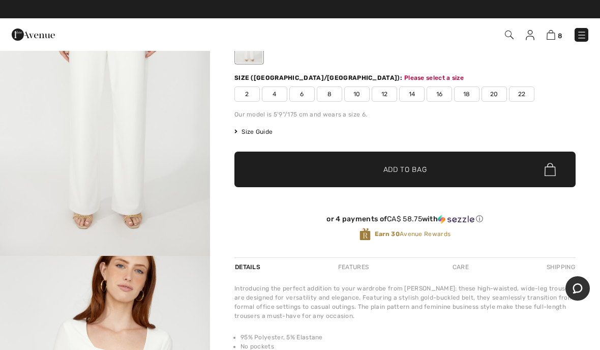
click at [555, 241] on div "Earn 30 Avenue Rewards" at bounding box center [405, 234] width 341 height 14
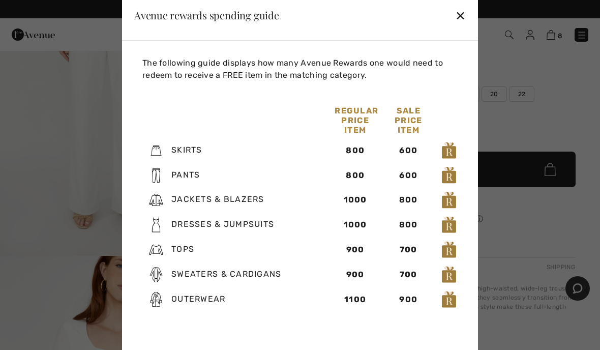
click at [563, 232] on div at bounding box center [300, 175] width 600 height 350
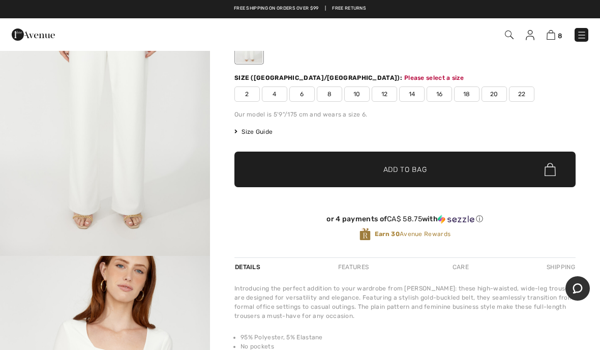
click at [481, 25] on div "8 Checkout" at bounding box center [423, 34] width 345 height 21
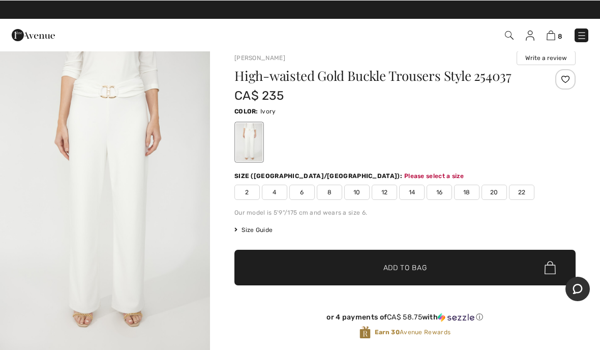
scroll to position [11, 0]
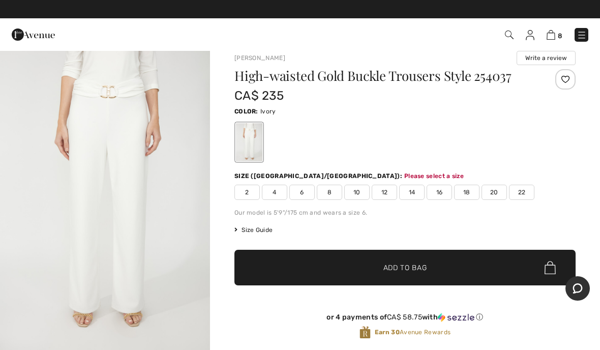
click at [21, 8] on div "Free shipping on orders over $99 | Free Returns" at bounding box center [300, 13] width 600 height 17
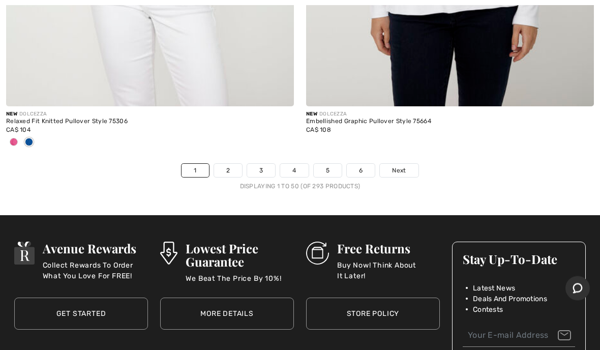
scroll to position [12373, 0]
click at [307, 164] on link "4" at bounding box center [294, 170] width 28 height 13
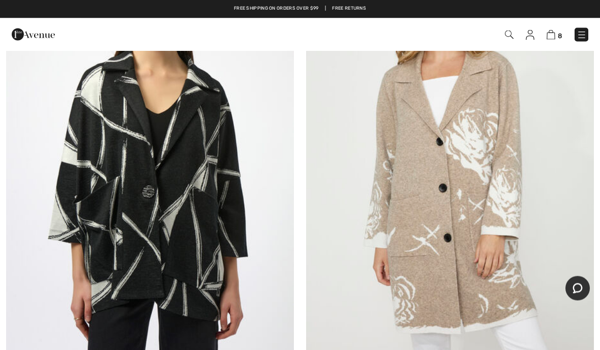
scroll to position [189, 0]
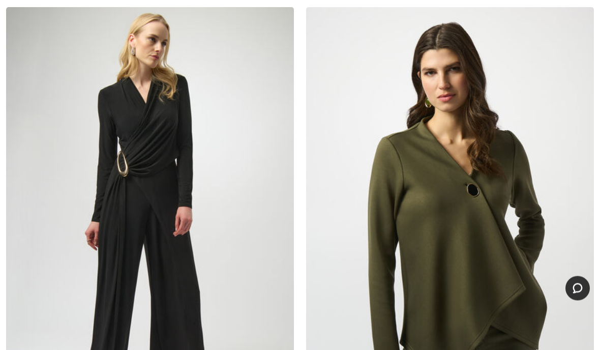
scroll to position [623, 0]
click at [563, 350] on img at bounding box center [450, 223] width 288 height 432
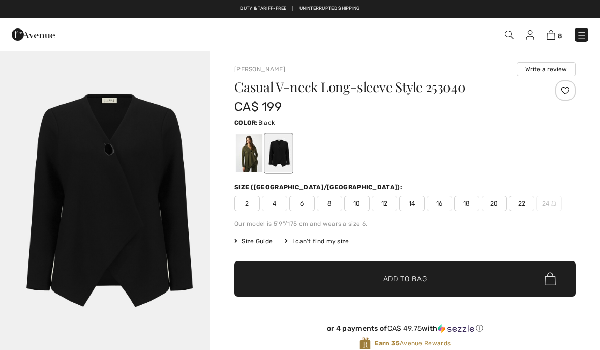
checkbox input "true"
click at [573, 308] on div "Casual V-neck Long-sleeve Style 253040 CA$ 199 Color: Black Size (CA/US): 2 4 6…" at bounding box center [405, 223] width 341 height 286
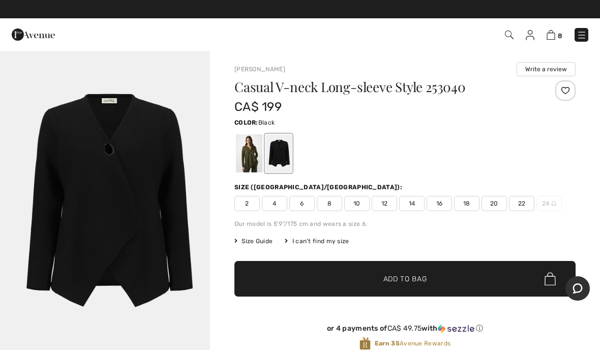
click at [574, 310] on div "Casual V-neck Long-sleeve Style 253040 CA$ 199 Color: Black Size (CA/US): 2 4 6…" at bounding box center [405, 223] width 341 height 286
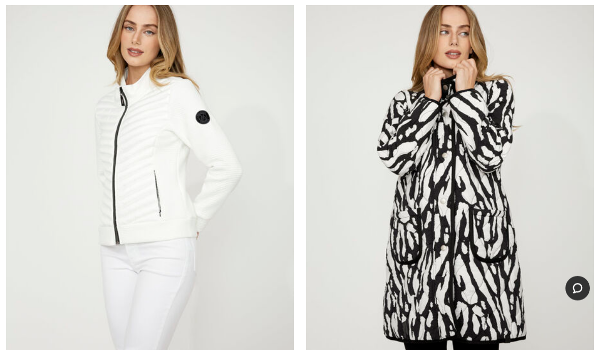
scroll to position [2560, 0]
click at [547, 334] on img at bounding box center [450, 191] width 288 height 432
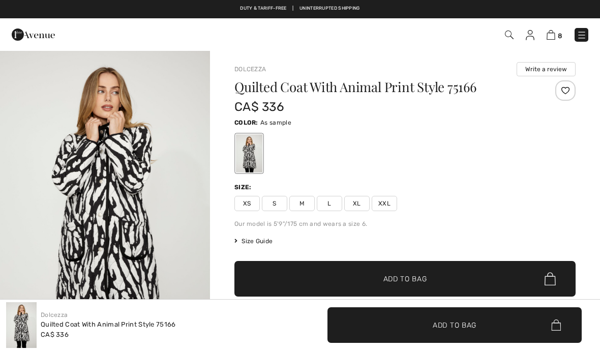
checkbox input "true"
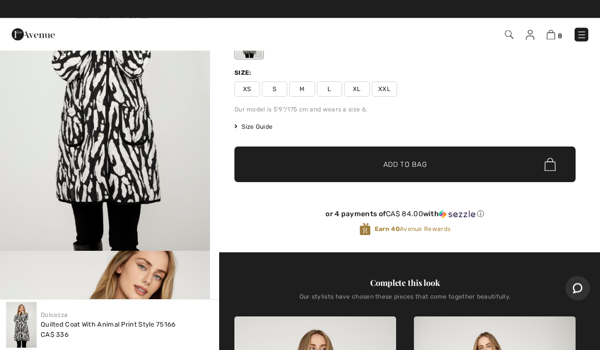
scroll to position [114, 0]
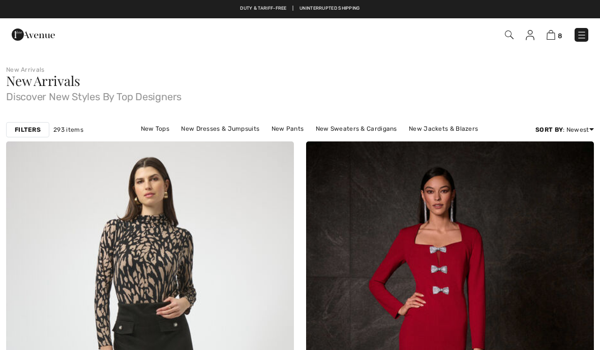
checkbox input "true"
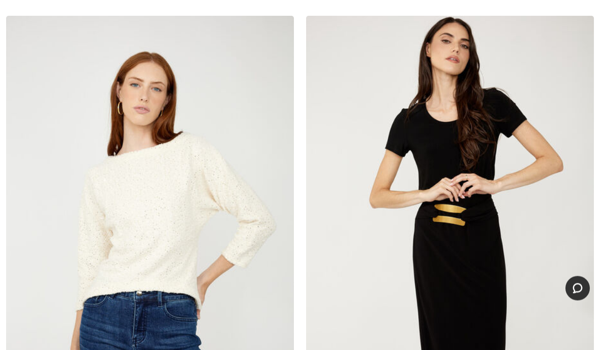
scroll to position [4567, 0]
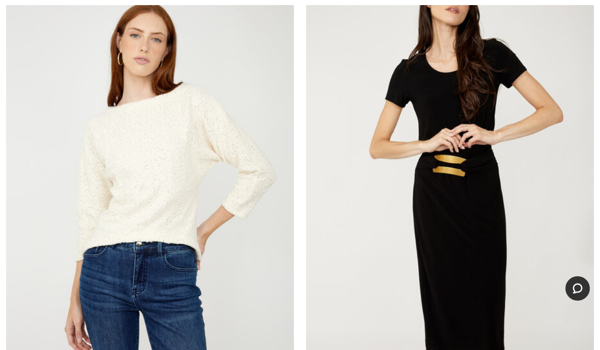
click at [528, 350] on img at bounding box center [450, 182] width 288 height 432
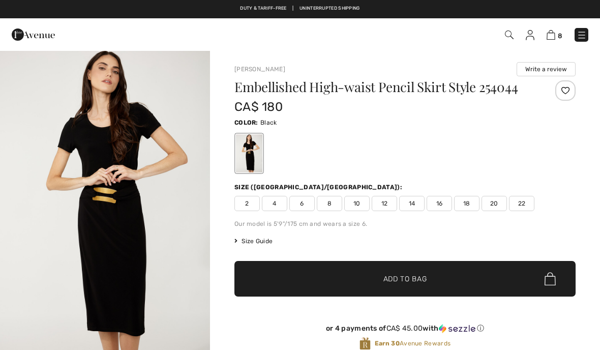
checkbox input "true"
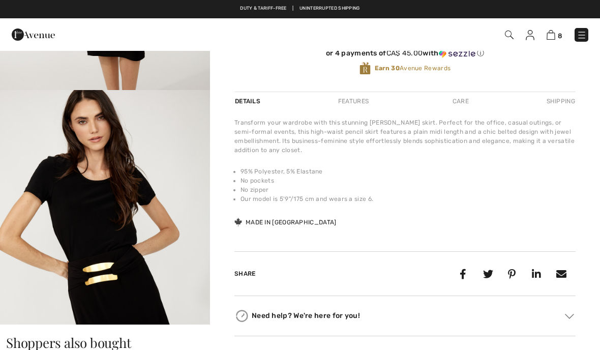
scroll to position [276, 0]
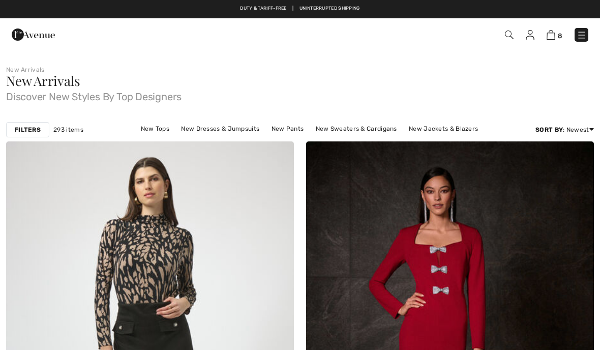
checkbox input "true"
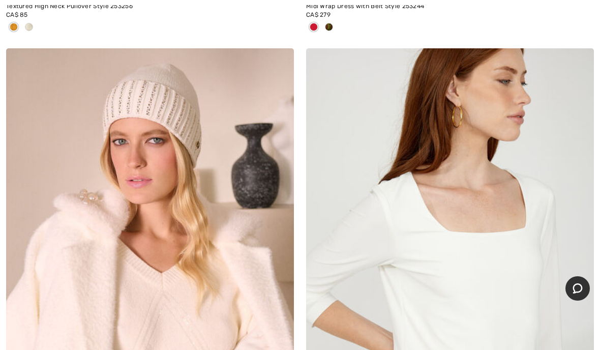
scroll to position [6489, 0]
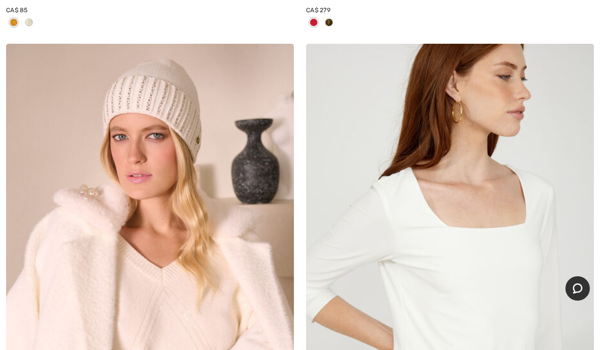
click at [515, 350] on img at bounding box center [450, 260] width 288 height 432
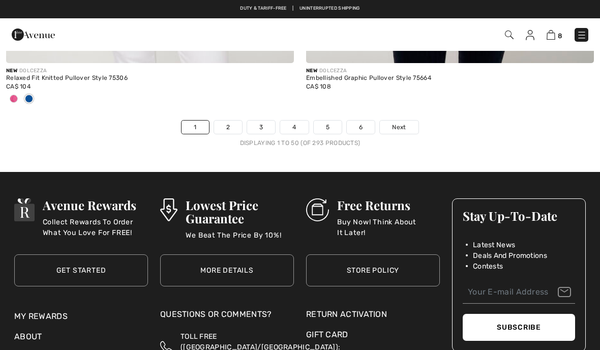
scroll to position [12416, 0]
click at [336, 123] on link "5" at bounding box center [328, 127] width 28 height 13
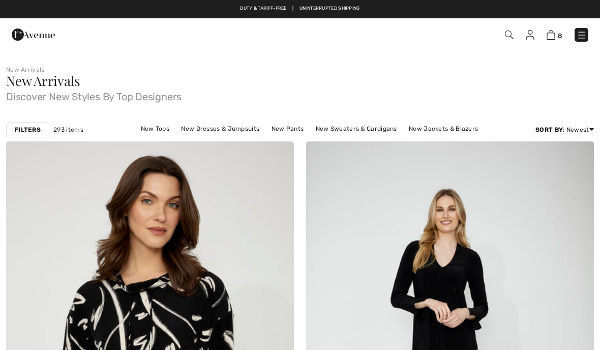
checkbox input "true"
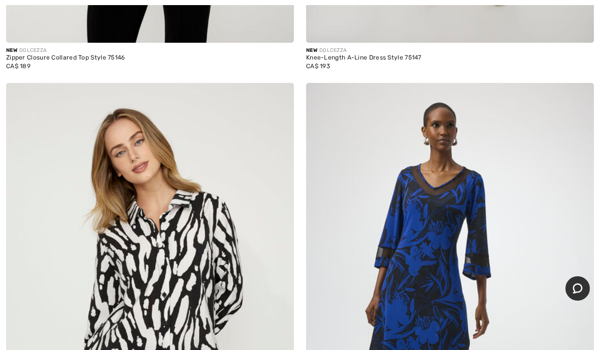
scroll to position [11232, 0]
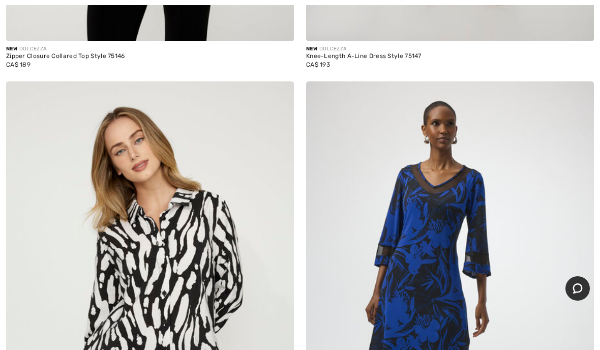
click at [523, 350] on img at bounding box center [450, 297] width 288 height 432
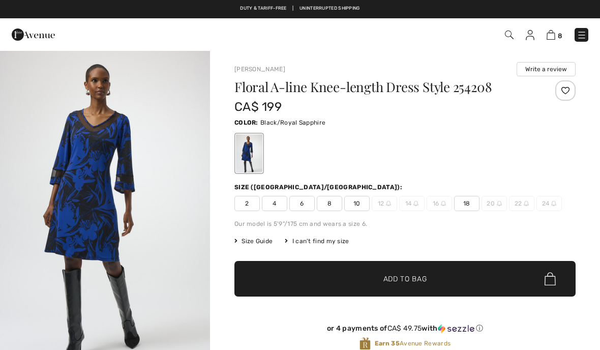
checkbox input "true"
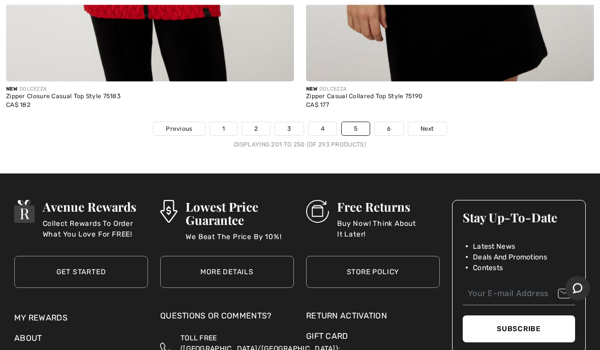
scroll to position [12230, 0]
click at [398, 122] on link "6" at bounding box center [389, 128] width 28 height 13
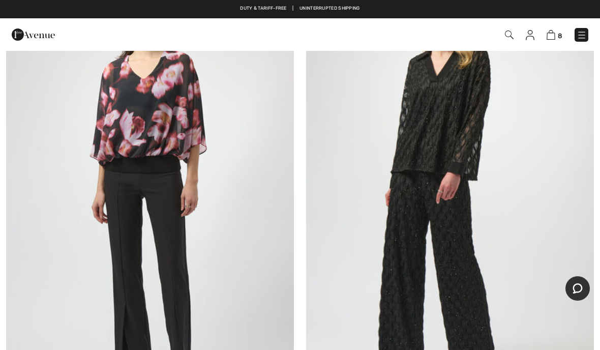
scroll to position [6509, 0]
click at [564, 46] on div "8 Checkout" at bounding box center [300, 34] width 600 height 33
click at [565, 47] on div "8 Checkout" at bounding box center [300, 34] width 600 height 33
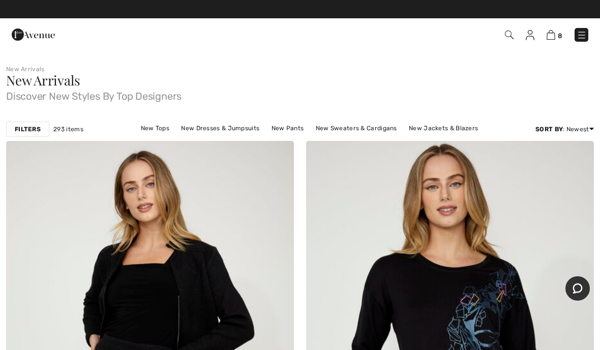
scroll to position [0, 0]
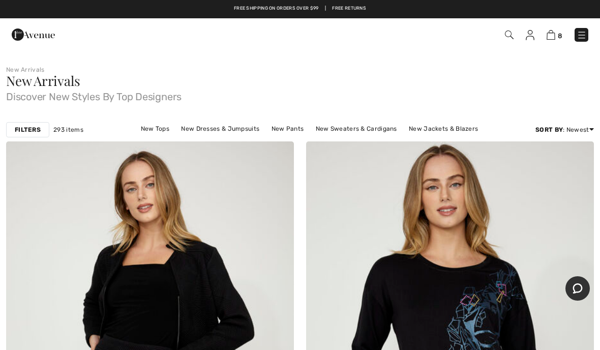
click at [570, 39] on span "8" at bounding box center [423, 35] width 330 height 14
click at [559, 49] on div "8 Checkout" at bounding box center [300, 34] width 600 height 33
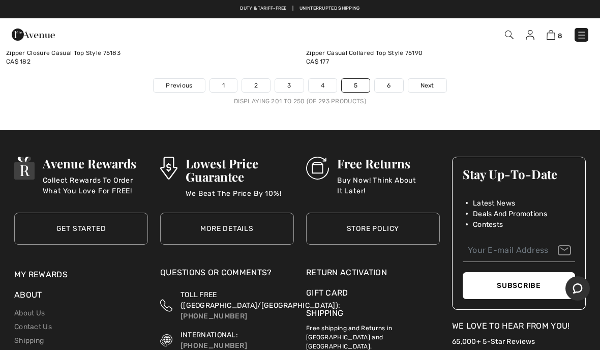
scroll to position [12272, 0]
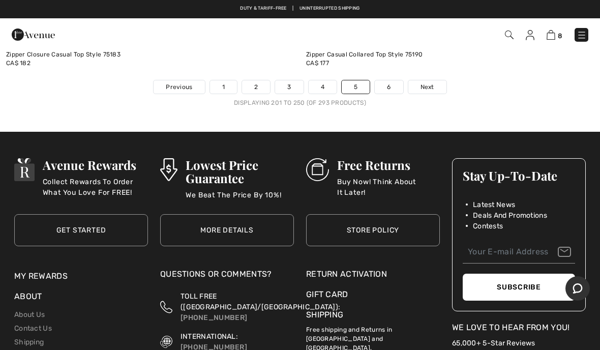
click at [555, 47] on div "8 Checkout" at bounding box center [300, 34] width 600 height 33
click at [559, 33] on span "8" at bounding box center [560, 36] width 5 height 8
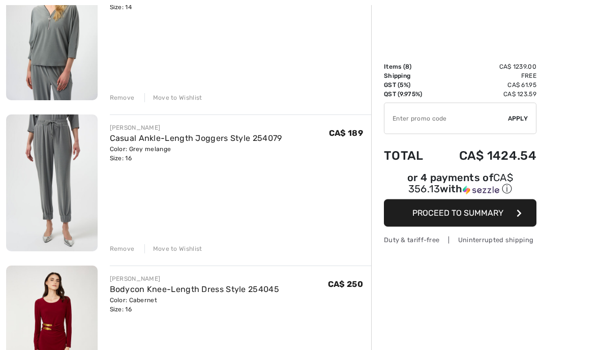
scroll to position [180, 0]
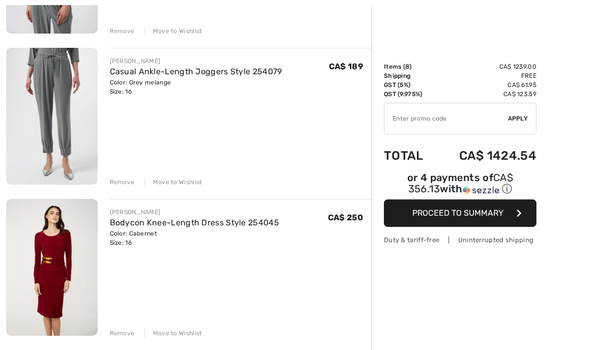
scroll to position [234, 0]
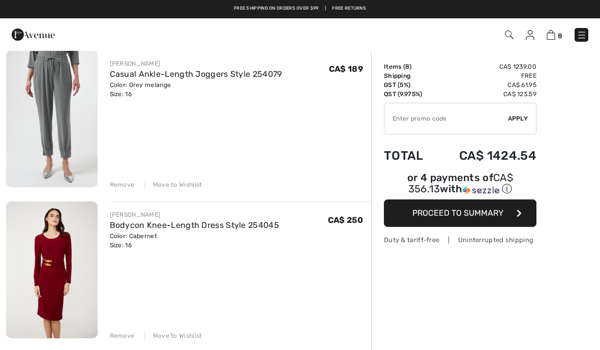
click at [134, 336] on div "Remove Move to Wishlist" at bounding box center [241, 334] width 262 height 11
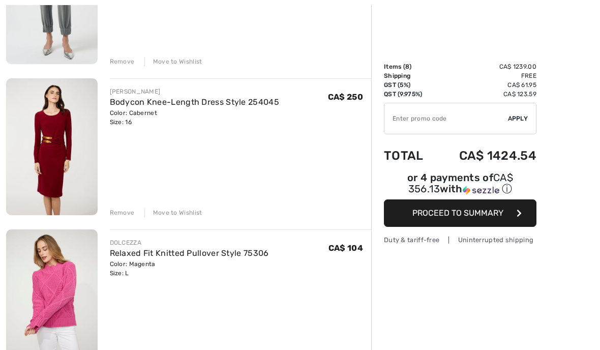
scroll to position [368, 0]
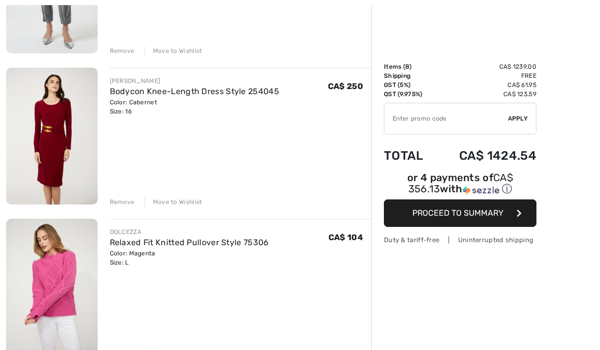
click at [164, 338] on div "DOLCEZZA Relaxed Fit Knitted Pullover Style 75306 Color: Magenta Size: L Final …" at bounding box center [241, 288] width 262 height 139
click at [118, 194] on div "FRANK LYMAN Bodycon Knee-Length Dress Style 254045 Color: Cabernet Size: 16 Fin…" at bounding box center [241, 137] width 262 height 139
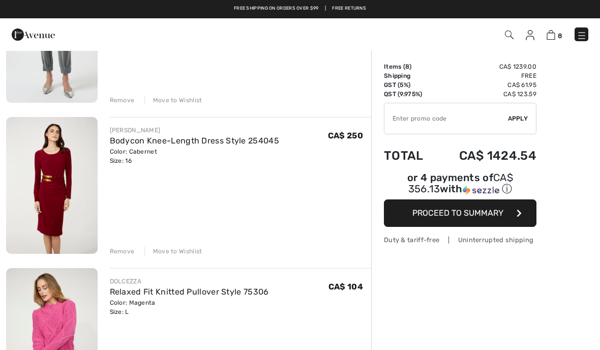
scroll to position [318, 0]
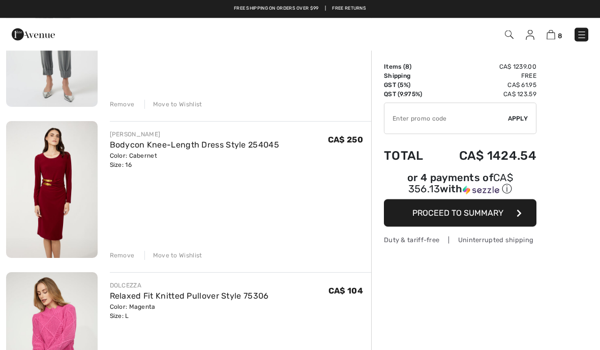
click at [122, 257] on div "Remove" at bounding box center [122, 255] width 25 height 9
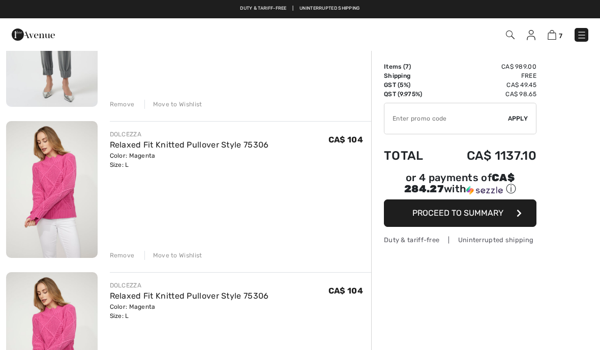
click at [19, 291] on img at bounding box center [52, 340] width 92 height 137
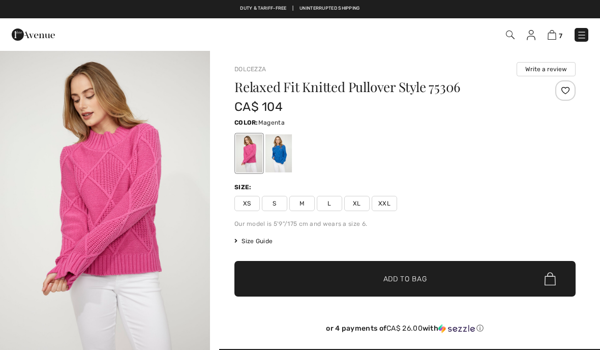
checkbox input "true"
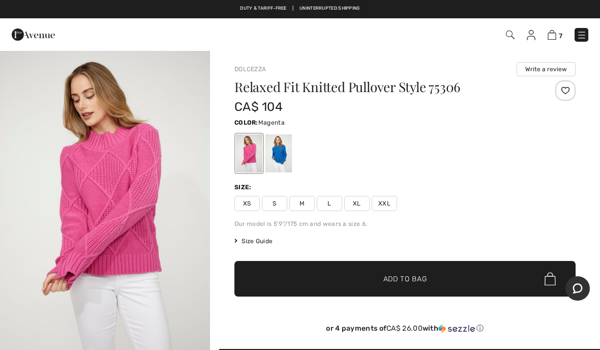
click at [564, 47] on div "7 Checkout" at bounding box center [300, 34] width 600 height 33
click at [562, 39] on span "7" at bounding box center [561, 36] width 4 height 8
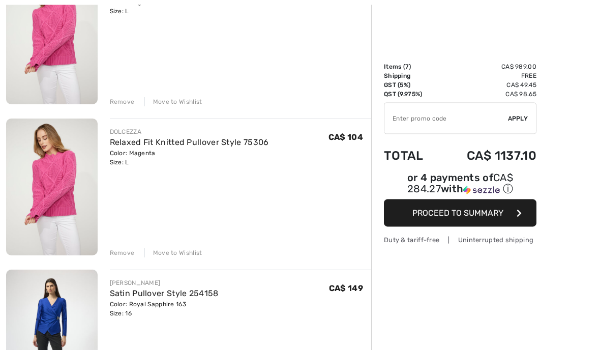
scroll to position [468, 0]
click at [128, 265] on div "JOSEPH RIBKOFF Textured Crew Neck Pullover Style 254205 Color: Grey melange Siz…" at bounding box center [188, 323] width 365 height 1316
click at [25, 310] on img at bounding box center [52, 338] width 92 height 137
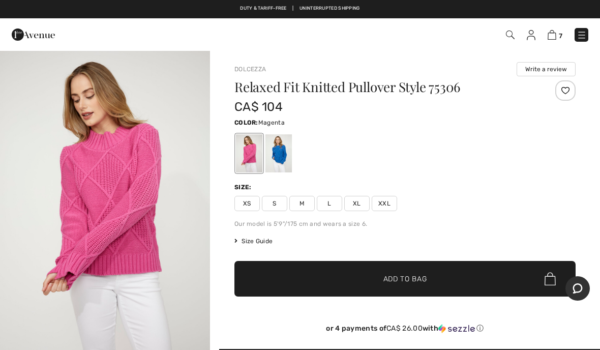
click at [557, 50] on div "7 Checkout" at bounding box center [300, 34] width 600 height 33
click at [556, 31] on img at bounding box center [552, 35] width 9 height 10
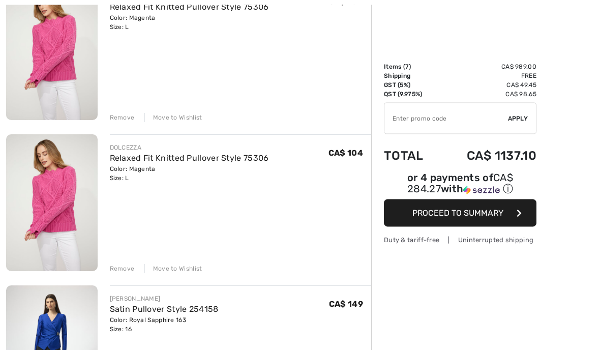
scroll to position [452, 0]
click at [119, 274] on div "JOSEPH RIBKOFF Textured Crew Neck Pullover Style 254205 Color: Grey melange Siz…" at bounding box center [188, 339] width 365 height 1316
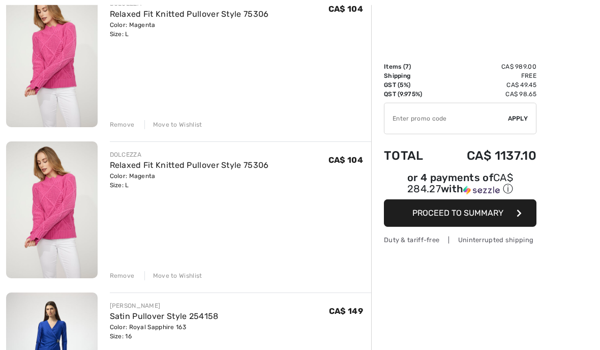
scroll to position [502, 0]
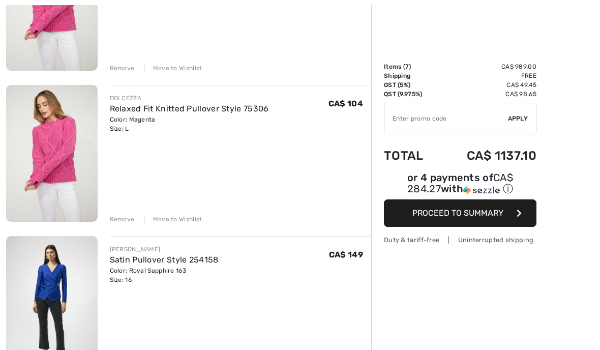
click at [135, 226] on div "JOSEPH RIBKOFF Textured Crew Neck Pullover Style 254205 Color: Grey melange Siz…" at bounding box center [188, 290] width 365 height 1316
click at [137, 226] on div "JOSEPH RIBKOFF Textured Crew Neck Pullover Style 254205 Color: Grey melange Siz…" at bounding box center [188, 290] width 365 height 1316
click at [138, 221] on div "Remove Move to Wishlist" at bounding box center [241, 218] width 262 height 11
click at [135, 73] on div "JOSEPH RIBKOFF Textured Crew Neck Pullover Style 254205 Color: Grey melange Siz…" at bounding box center [188, 290] width 365 height 1316
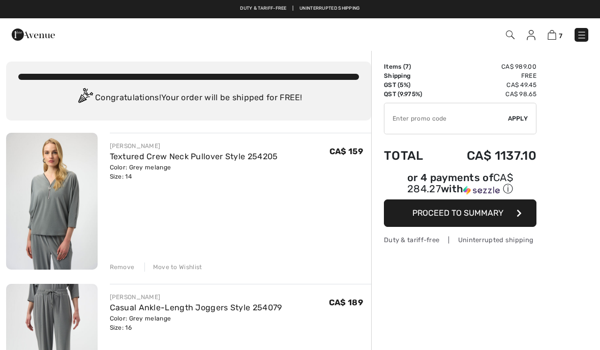
scroll to position [0, 0]
click at [150, 262] on div "Remove Move to Wishlist" at bounding box center [241, 266] width 262 height 11
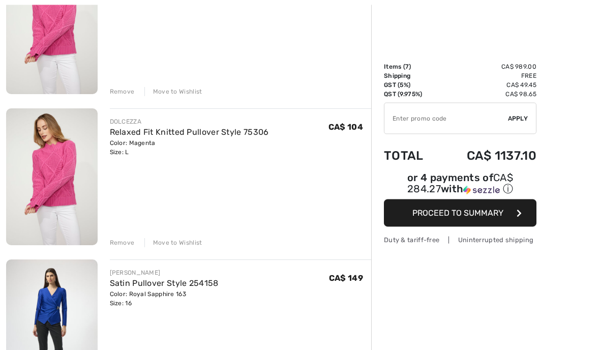
scroll to position [479, 0]
click at [123, 98] on div "JOSEPH RIBKOFF Textured Crew Neck Pullover Style 254205 Color: Grey melange Siz…" at bounding box center [188, 313] width 365 height 1316
click at [122, 95] on div "JOSEPH RIBKOFF Textured Crew Neck Pullover Style 254205 Color: Grey melange Siz…" at bounding box center [188, 312] width 365 height 1316
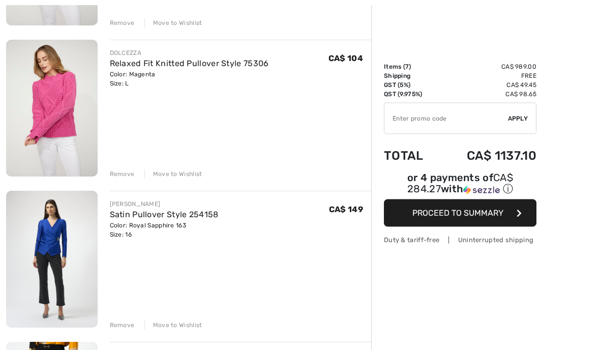
scroll to position [547, 0]
click at [3, 225] on div "You are only CA$ 0.00 away from FREE SHIPPING! Continue Shopping > Congratulati…" at bounding box center [300, 202] width 600 height 1399
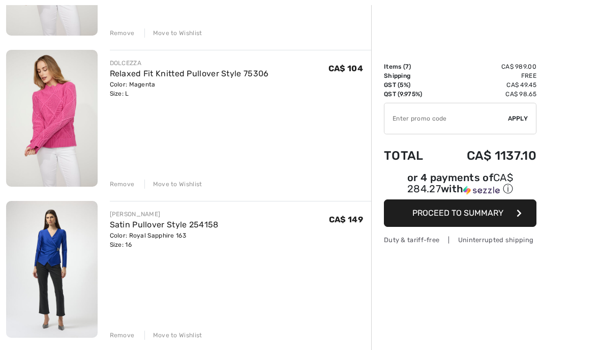
scroll to position [525, 0]
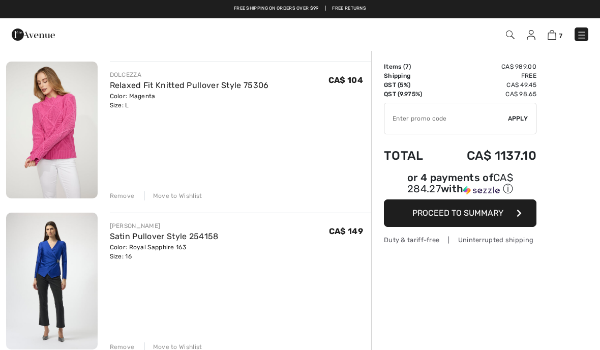
click at [120, 201] on div "JOSEPH RIBKOFF Textured Crew Neck Pullover Style 254205 Color: Grey melange Siz…" at bounding box center [188, 266] width 365 height 1316
click at [125, 199] on div "Remove" at bounding box center [122, 195] width 25 height 9
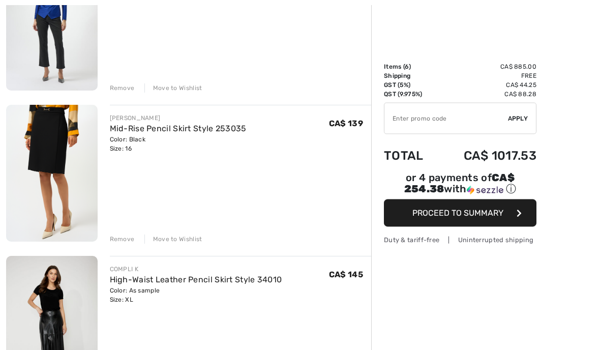
scroll to position [633, 0]
click at [130, 240] on div "Remove" at bounding box center [122, 238] width 25 height 9
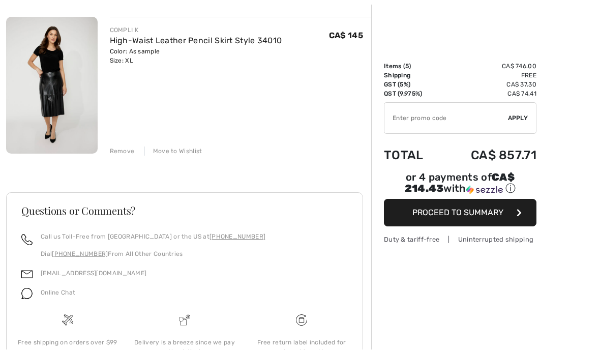
scroll to position [721, 0]
click at [124, 147] on div "Remove" at bounding box center [122, 151] width 25 height 9
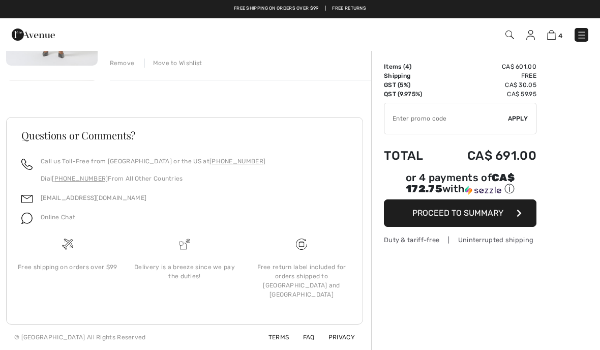
scroll to position [593, 0]
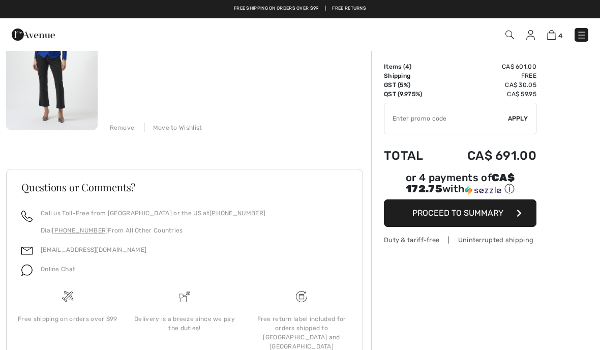
click at [559, 47] on div "4 Checkout 4 An item has been added to your Shopping Bag. Checkout" at bounding box center [300, 34] width 600 height 33
click at [555, 35] on img at bounding box center [551, 35] width 9 height 10
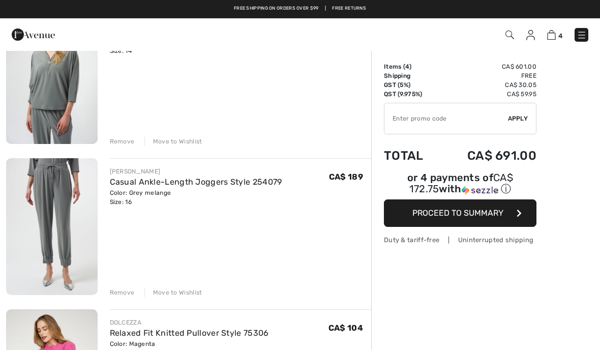
scroll to position [126, 0]
